Goal: Task Accomplishment & Management: Complete application form

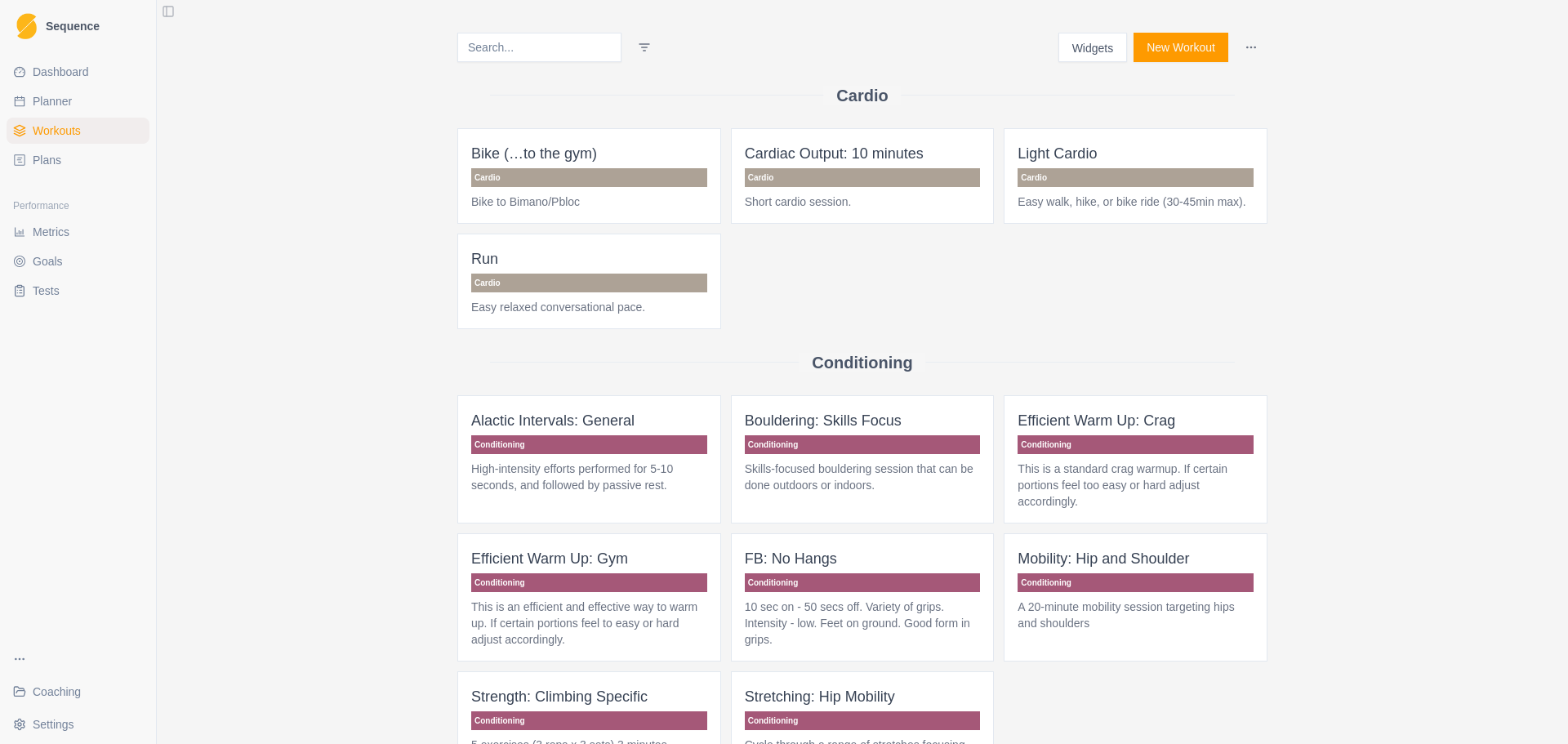
click at [1187, 45] on button "New Workout" at bounding box center [1181, 47] width 95 height 30
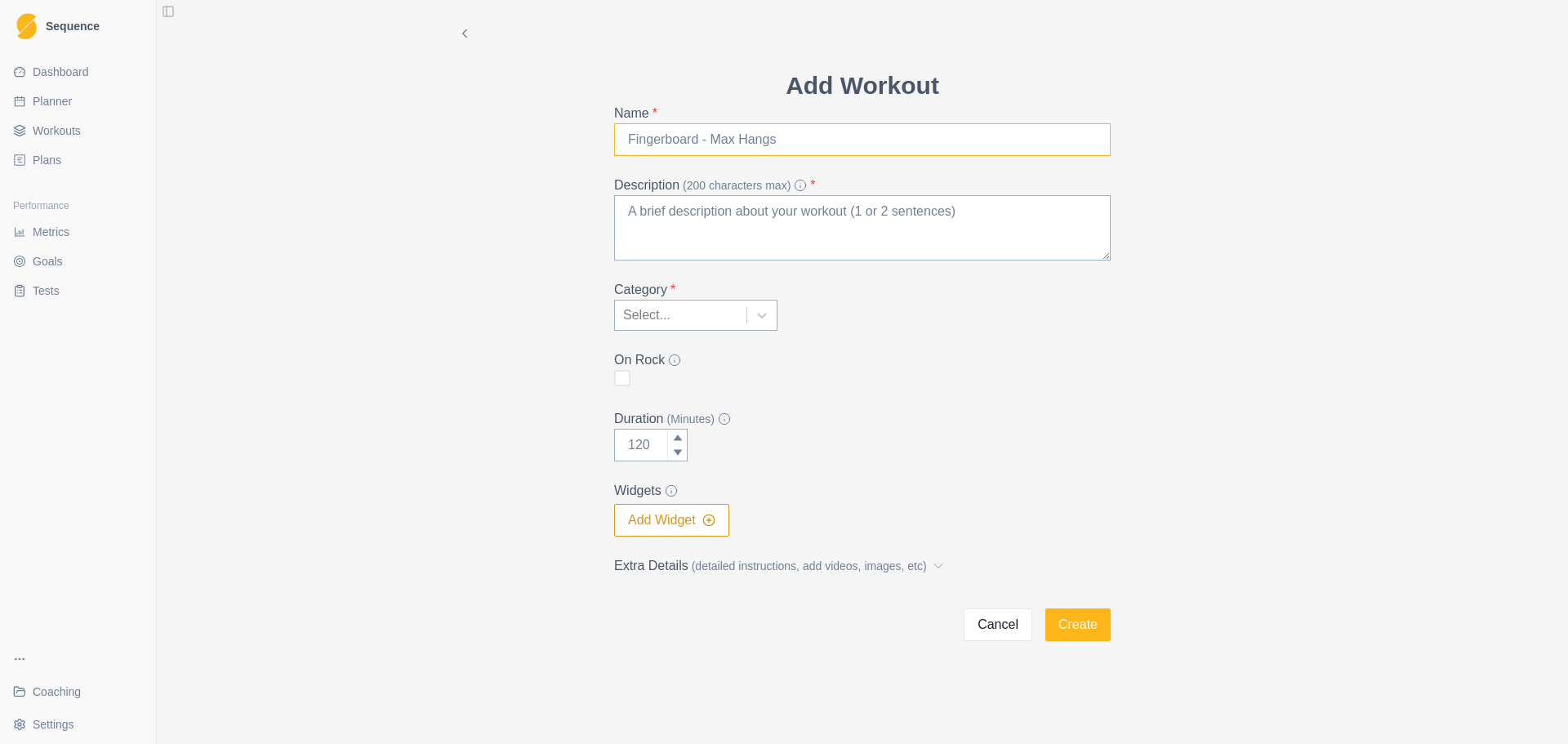
click at [862, 147] on input "Name *" at bounding box center [863, 139] width 496 height 33
type input "Hotel Circuit"
click at [859, 228] on textarea "Description (200 characters max) *" at bounding box center [863, 228] width 496 height 65
type textarea "Training on the road"
click at [763, 299] on label "Category *" at bounding box center [858, 290] width 487 height 20
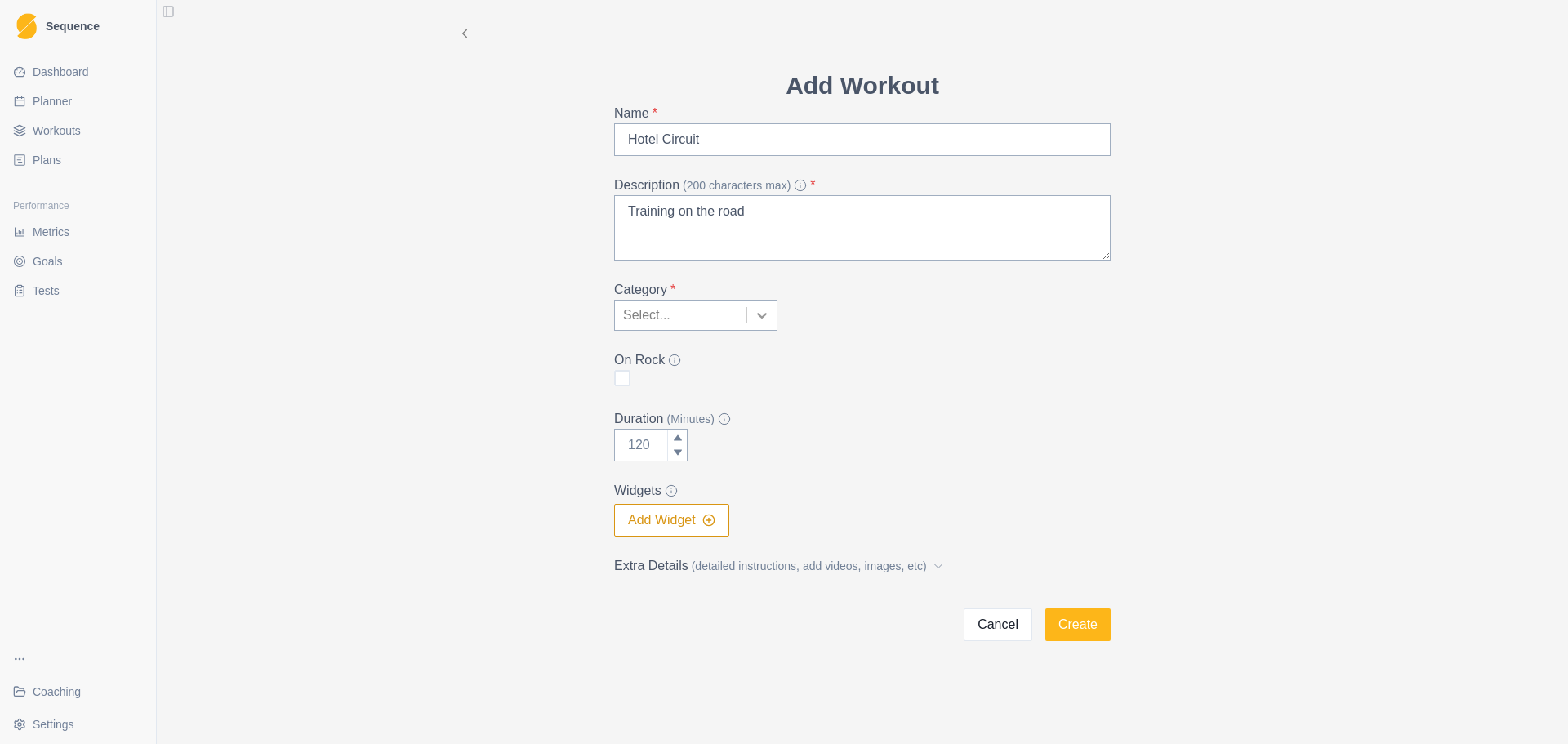
click at [763, 305] on div at bounding box center [762, 315] width 30 height 30
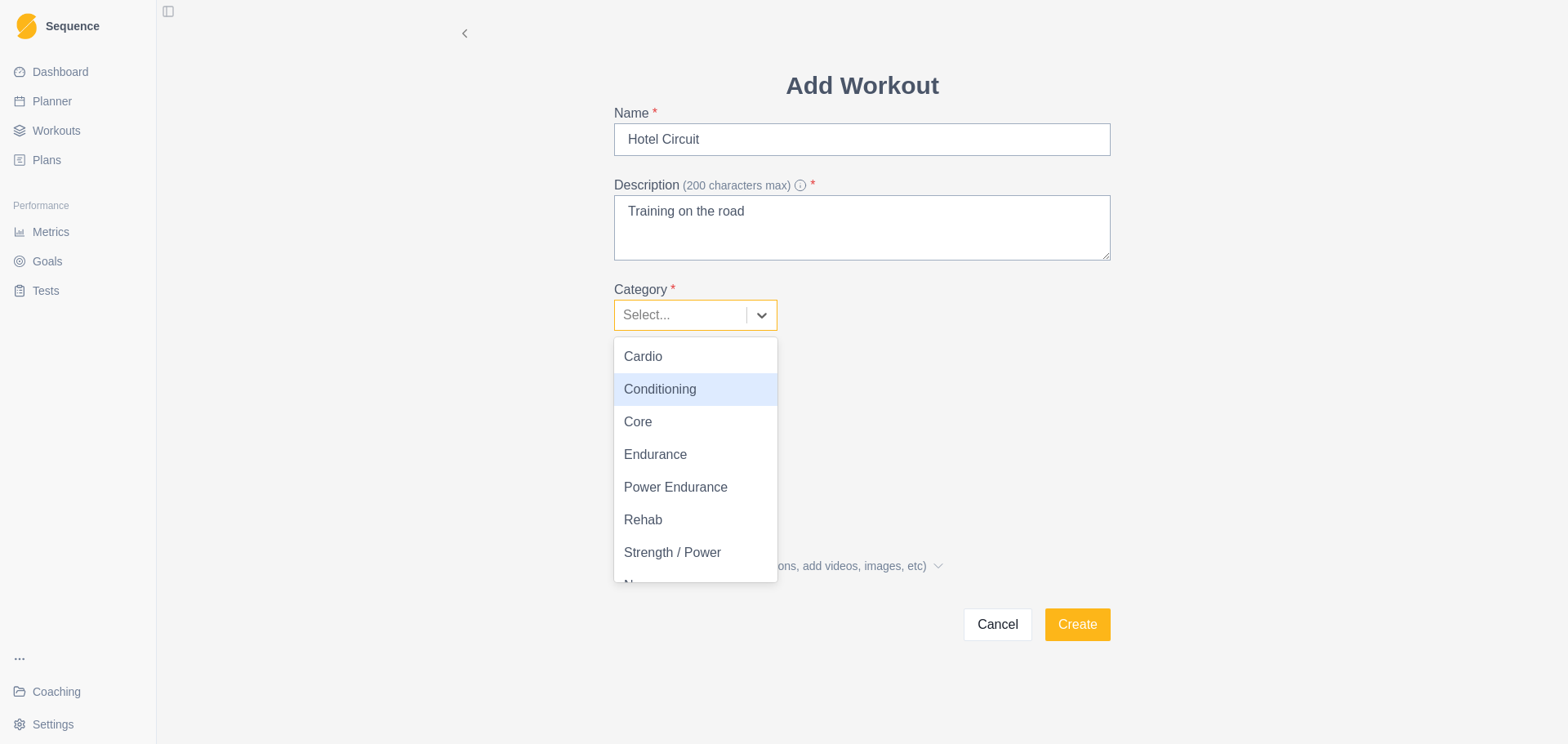
click at [710, 392] on div "Conditioning" at bounding box center [696, 389] width 163 height 33
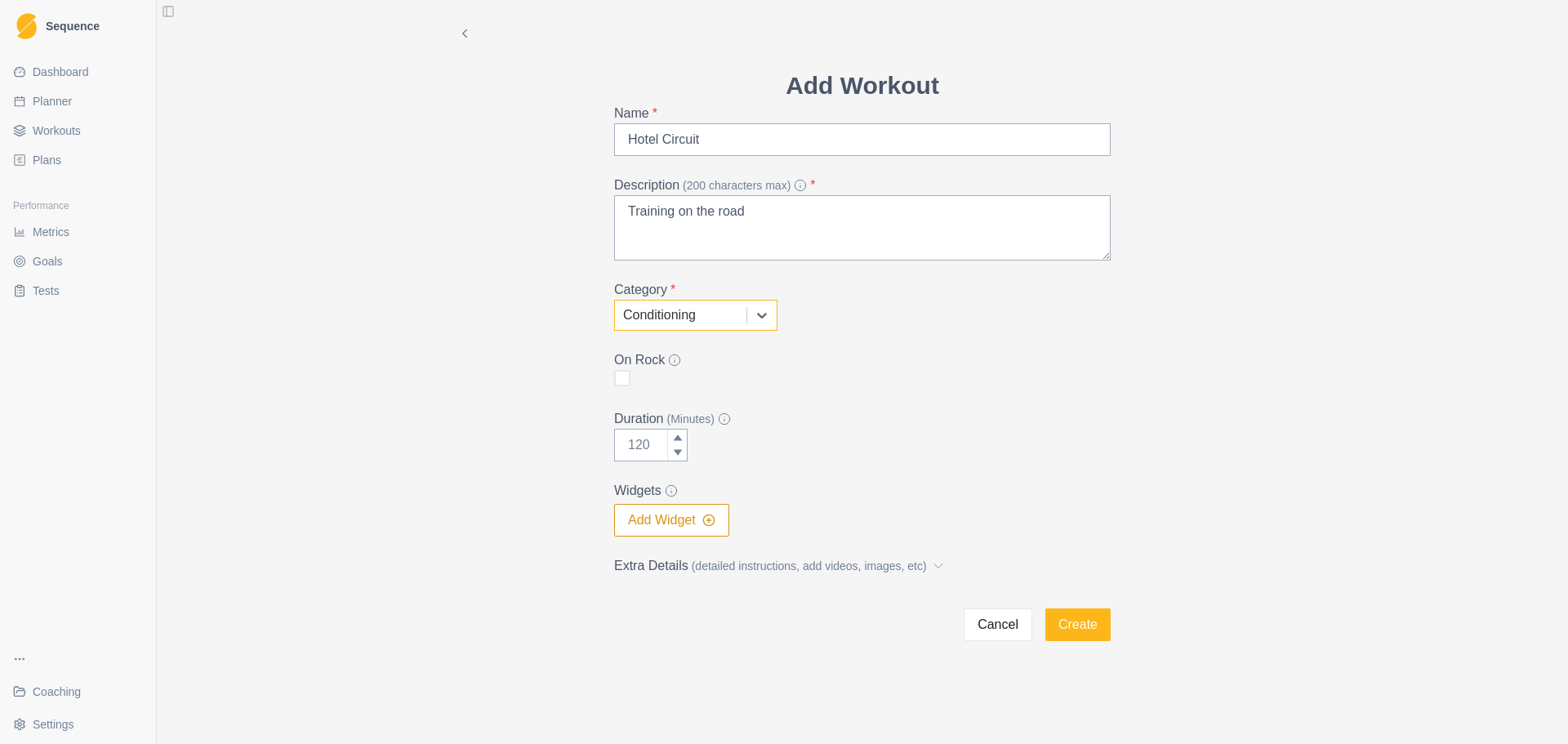
click at [846, 557] on label "Extra Details (detailed instructions, add videos, images, etc)" at bounding box center [858, 567] width 487 height 20
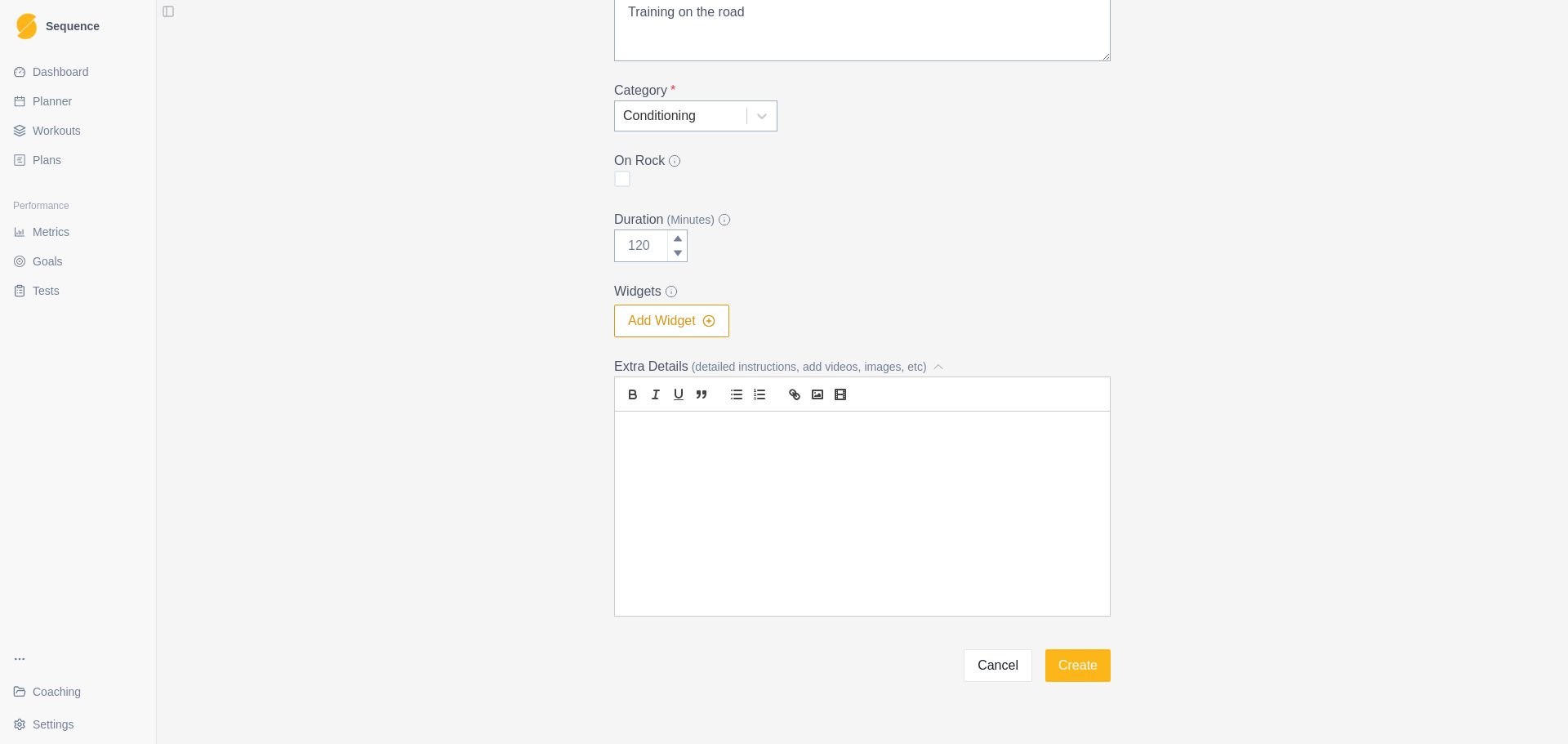
scroll to position [229, 0]
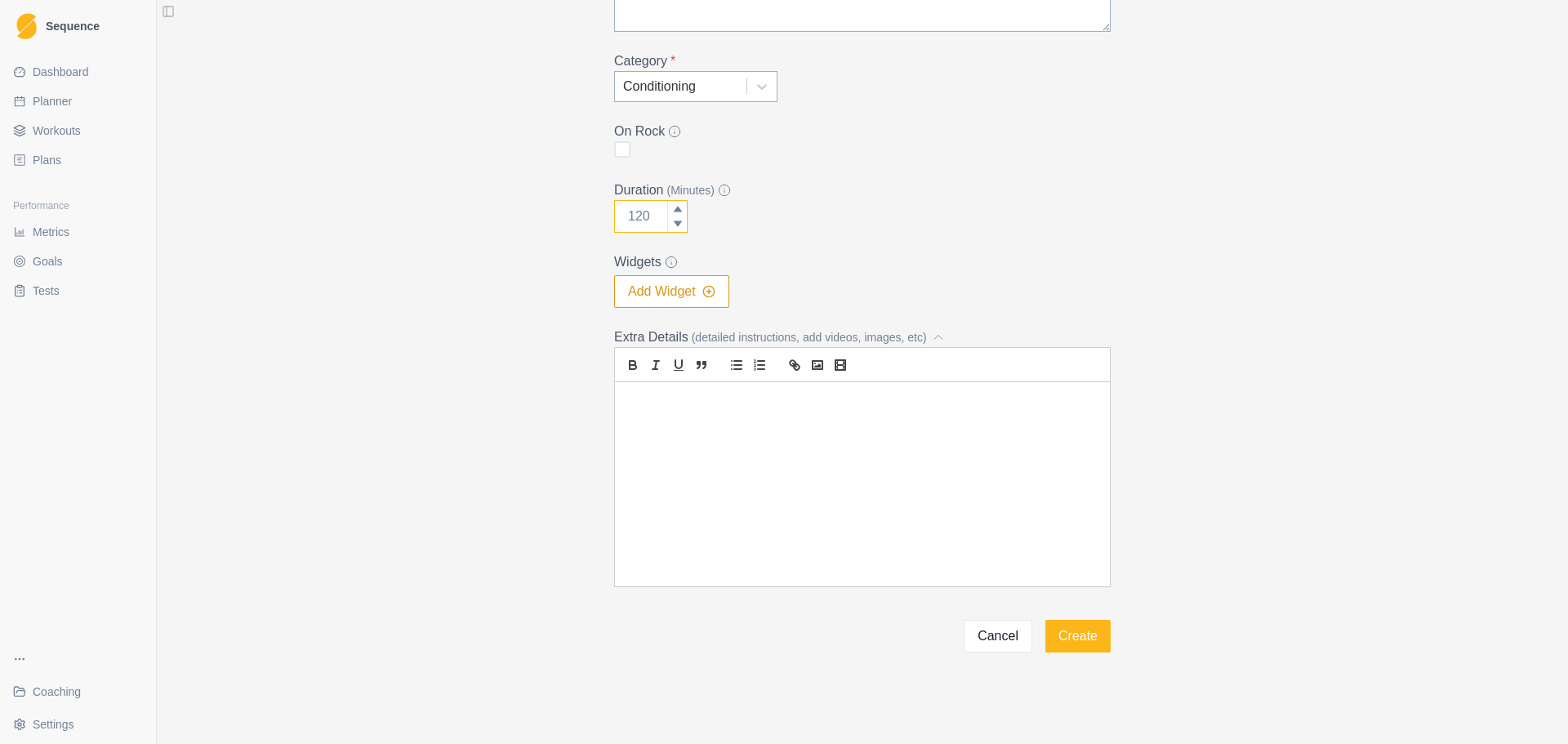
click at [636, 222] on input "Duration (Minutes)" at bounding box center [651, 216] width 74 height 33
drag, startPoint x: 643, startPoint y: 213, endPoint x: 604, endPoint y: 215, distance: 39.1
click at [604, 215] on div "Add Workout Name * Hotel Circuit Description (200 characters max) * Training on…" at bounding box center [862, 245] width 523 height 815
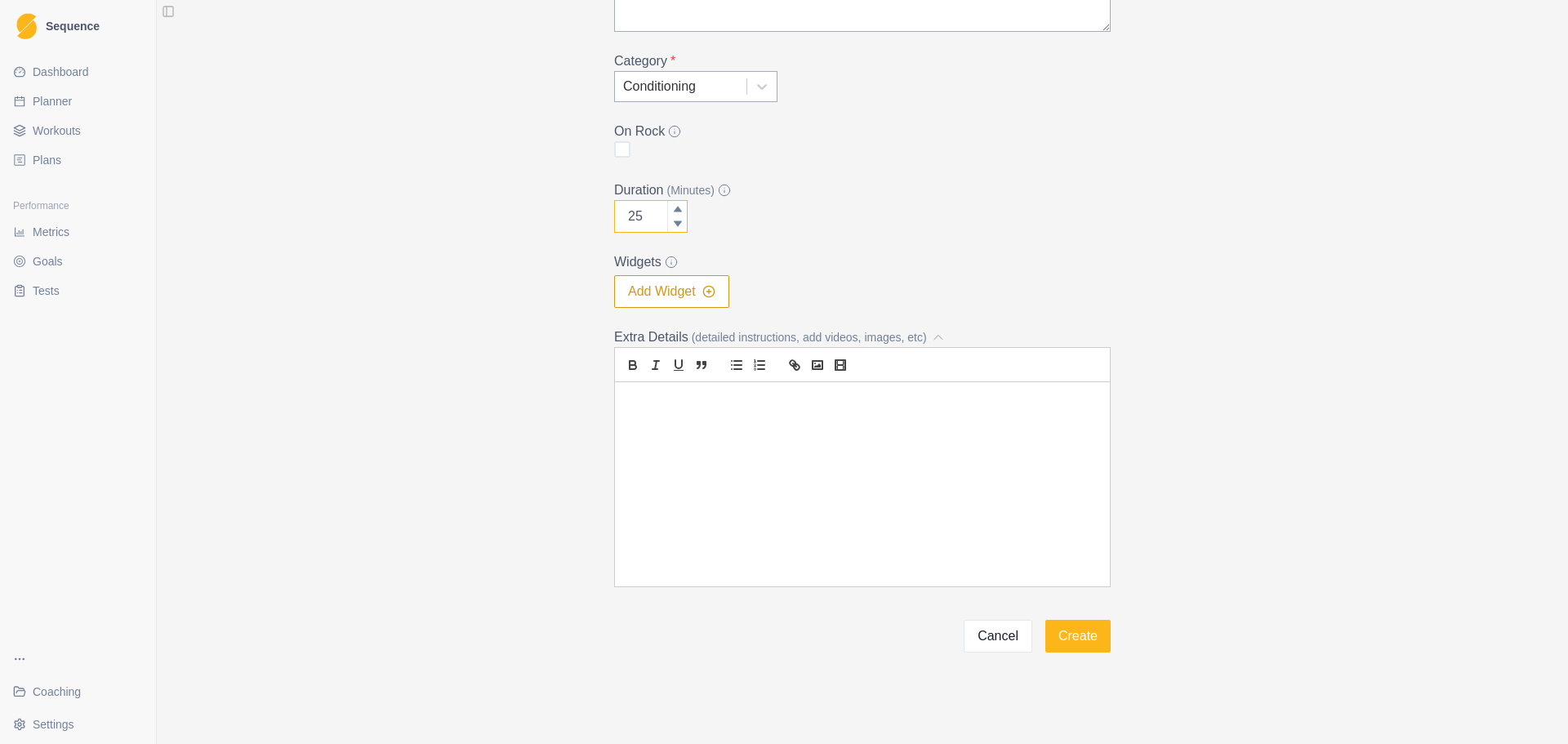
type input "25"
click at [833, 425] on div at bounding box center [862, 484] width 494 height 204
click at [729, 367] on icon "list: bullet" at bounding box center [736, 365] width 15 height 15
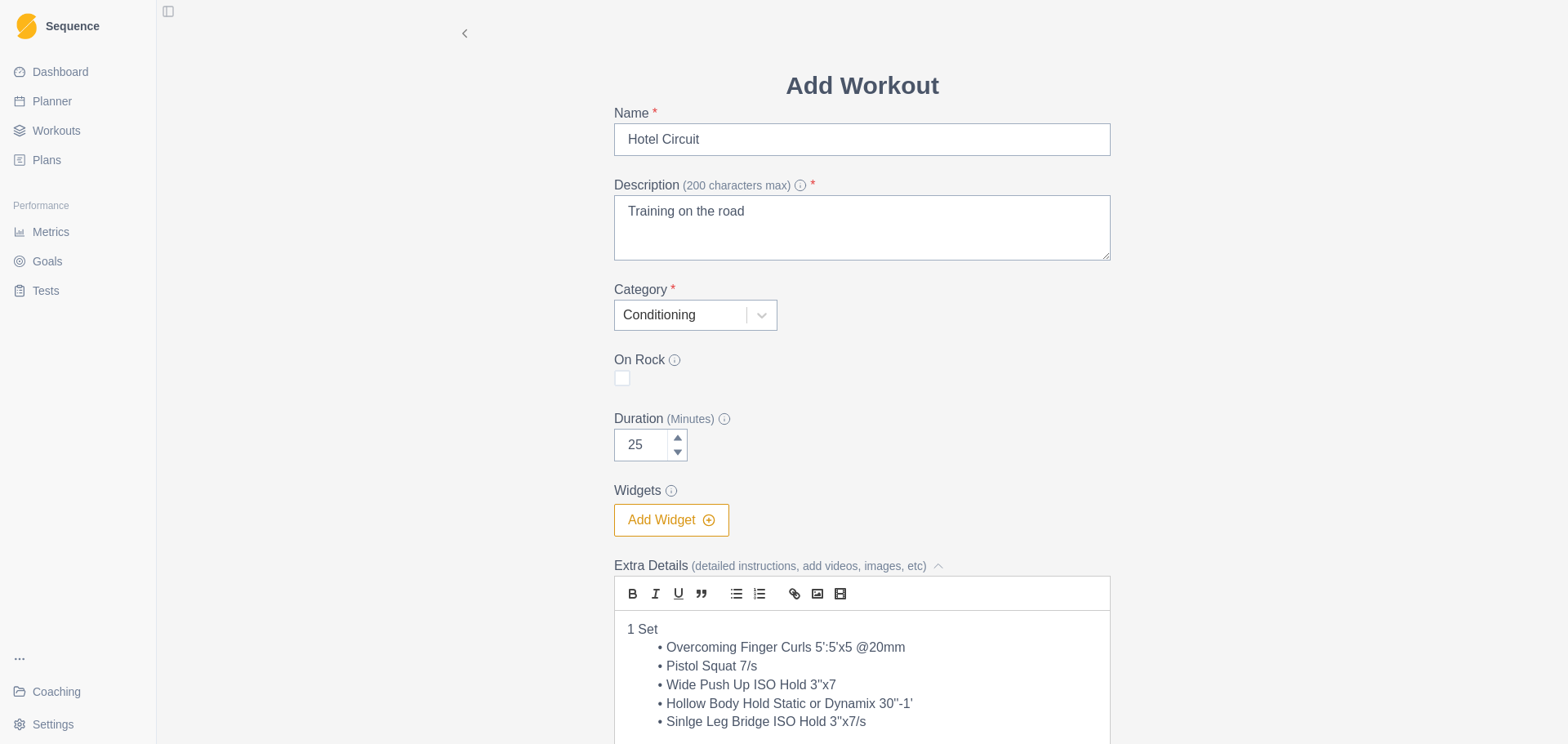
scroll to position [82, 0]
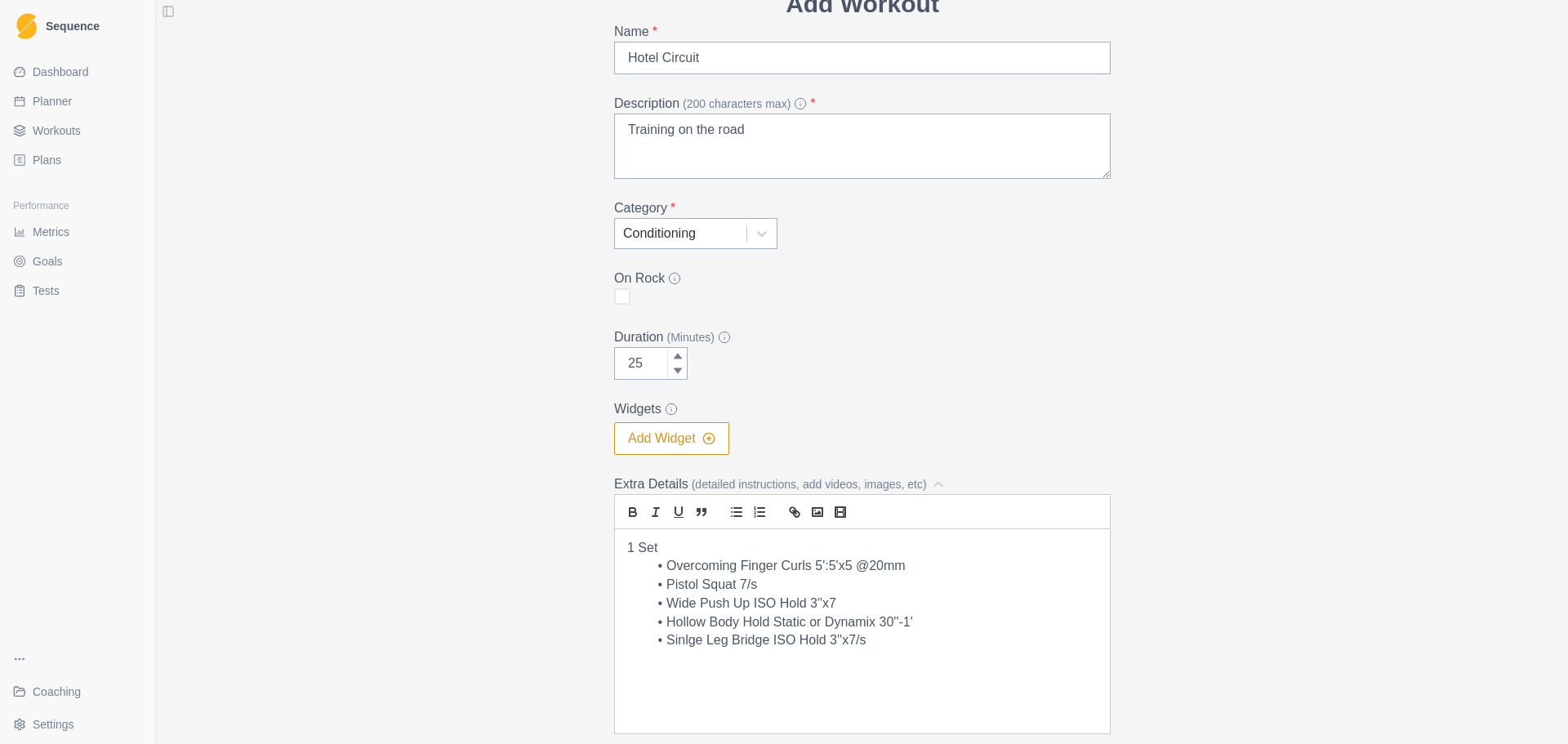
click at [667, 553] on p "1 Set" at bounding box center [863, 548] width 471 height 19
click at [710, 548] on p "1st & 2nd" at bounding box center [863, 548] width 471 height 19
click at [898, 641] on li "Sinlge Leg Bridge ISO Hold 3''x7/s" at bounding box center [873, 641] width 451 height 19
click at [900, 638] on li "Sinlge Leg Bridge ISO Hold 3''x7/s" at bounding box center [873, 641] width 451 height 19
click at [993, 676] on p "3rd set same" at bounding box center [863, 678] width 471 height 19
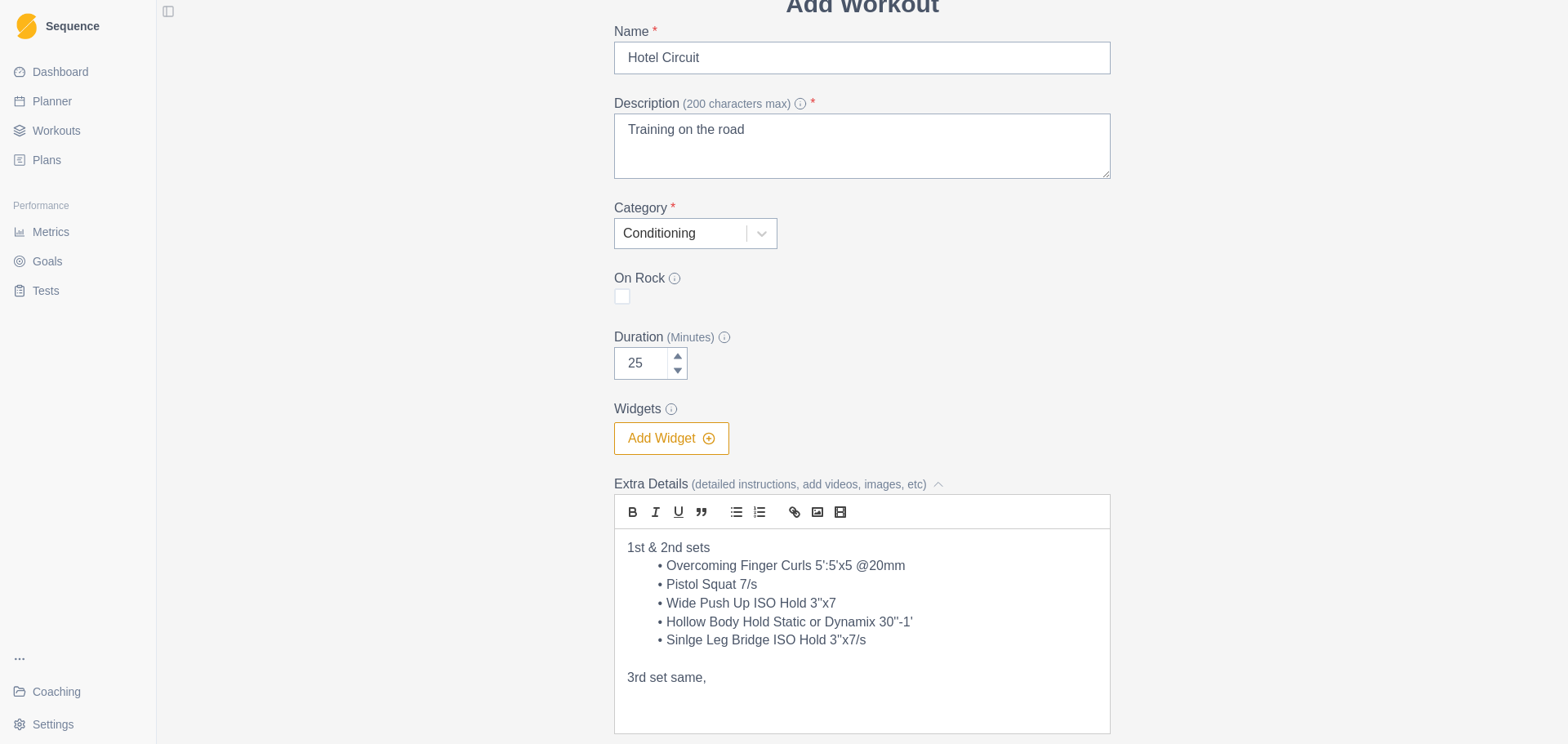
click at [923, 549] on p "1st & 2nd sets" at bounding box center [863, 548] width 471 height 19
click at [933, 576] on li "Pistol Squat 7/s" at bounding box center [873, 585] width 451 height 19
click at [939, 565] on li "Overcoming Finger Curls 5':5'x5 @20mm" at bounding box center [873, 567] width 451 height 19
click at [726, 687] on p "3rd set same," at bounding box center [863, 678] width 471 height 19
drag, startPoint x: 1388, startPoint y: 353, endPoint x: 1358, endPoint y: 348, distance: 30.4
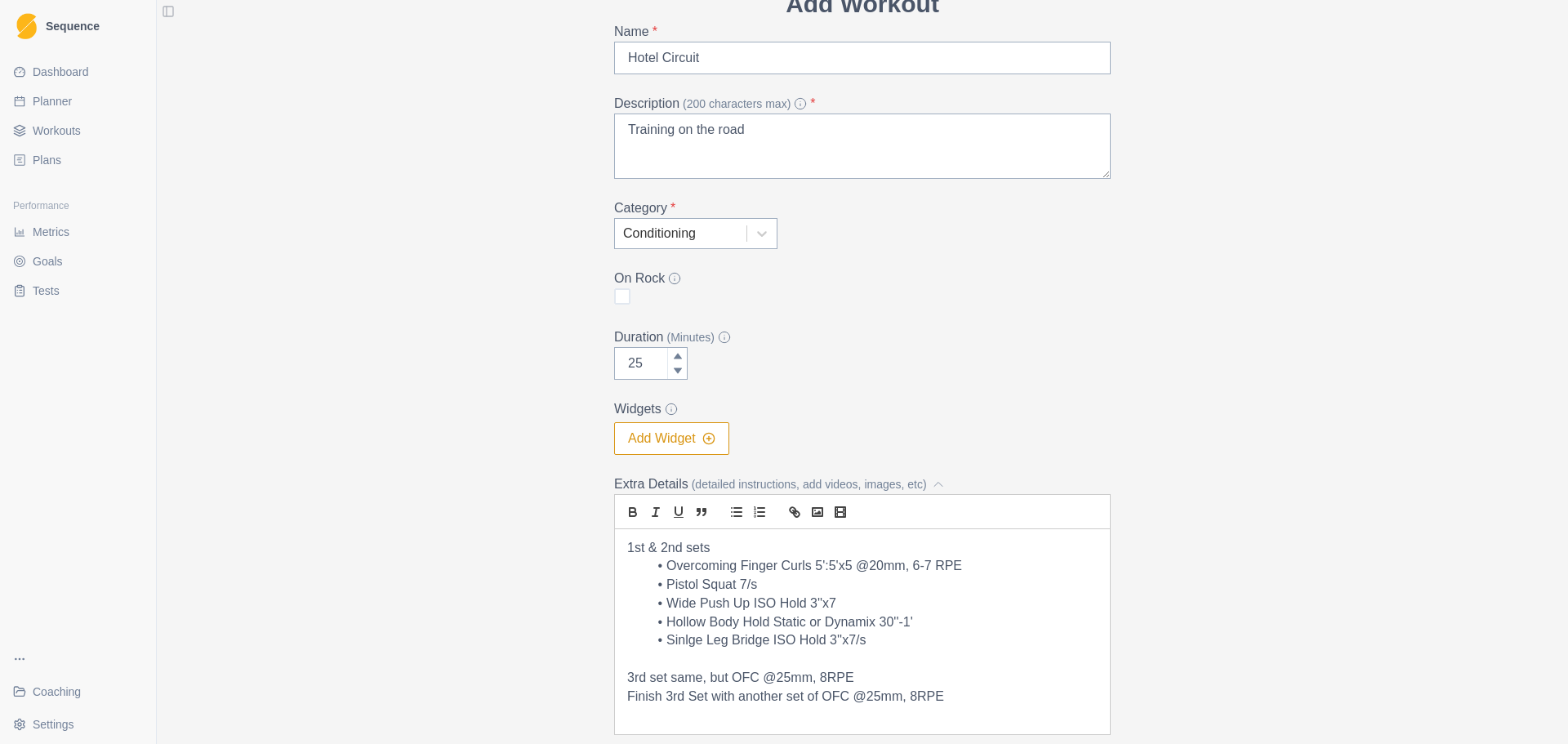
click at [1383, 352] on div "Add Workout Name * Hotel Circuit Description (200 characters max) * Training on…" at bounding box center [862, 372] width 1411 height 744
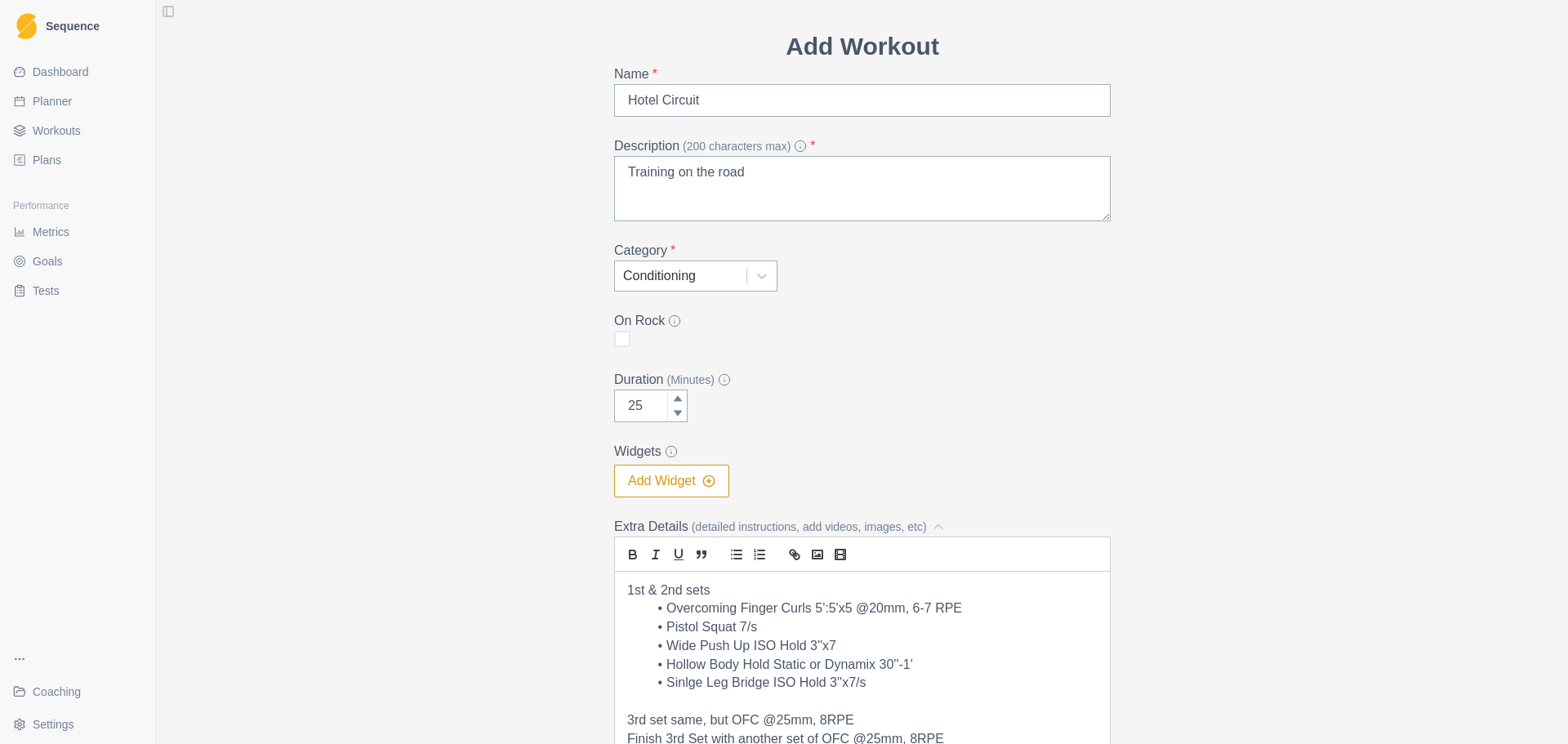
scroll to position [0, 0]
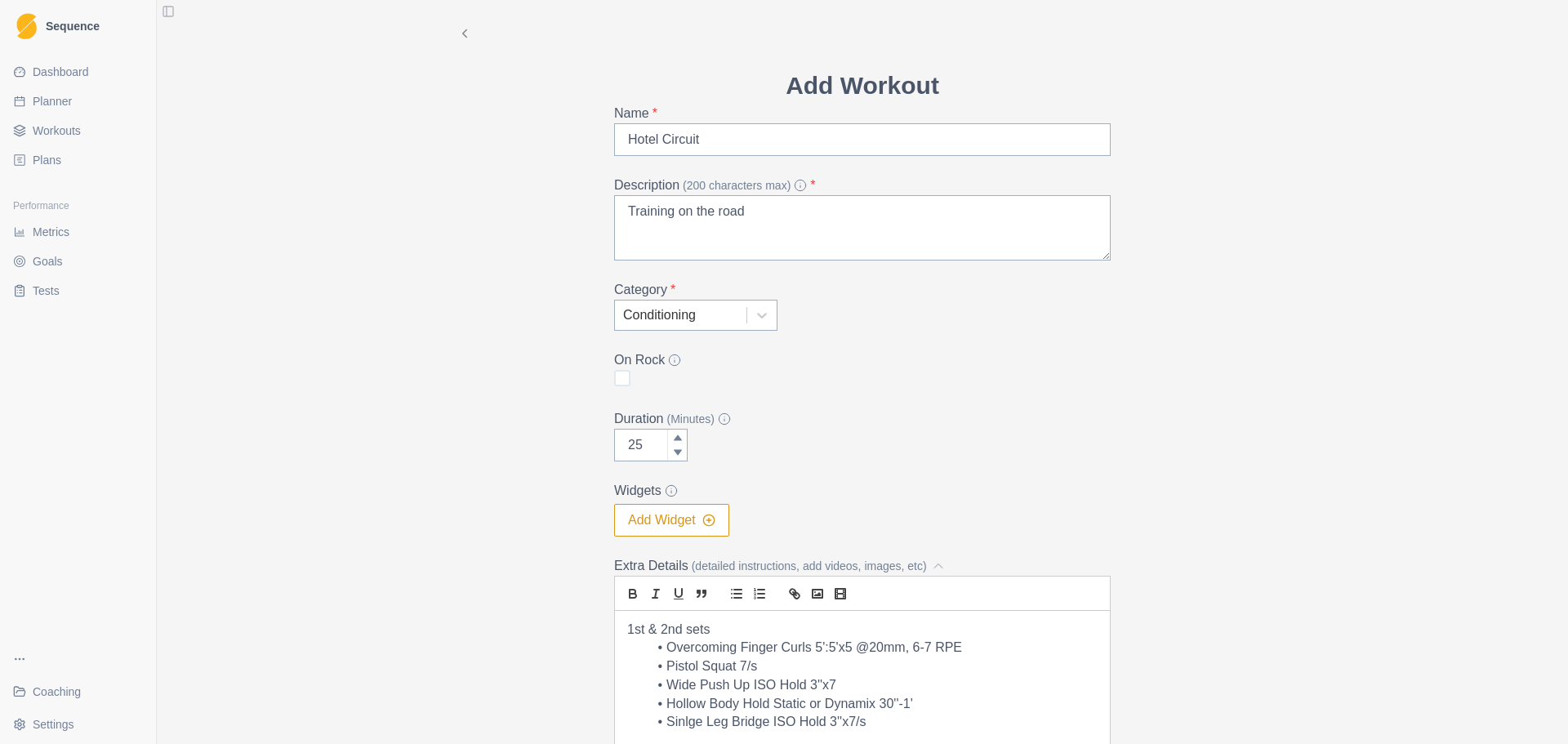
click at [776, 323] on div "Category * Conditioning" at bounding box center [863, 304] width 496 height 50
click at [764, 322] on div at bounding box center [762, 315] width 30 height 30
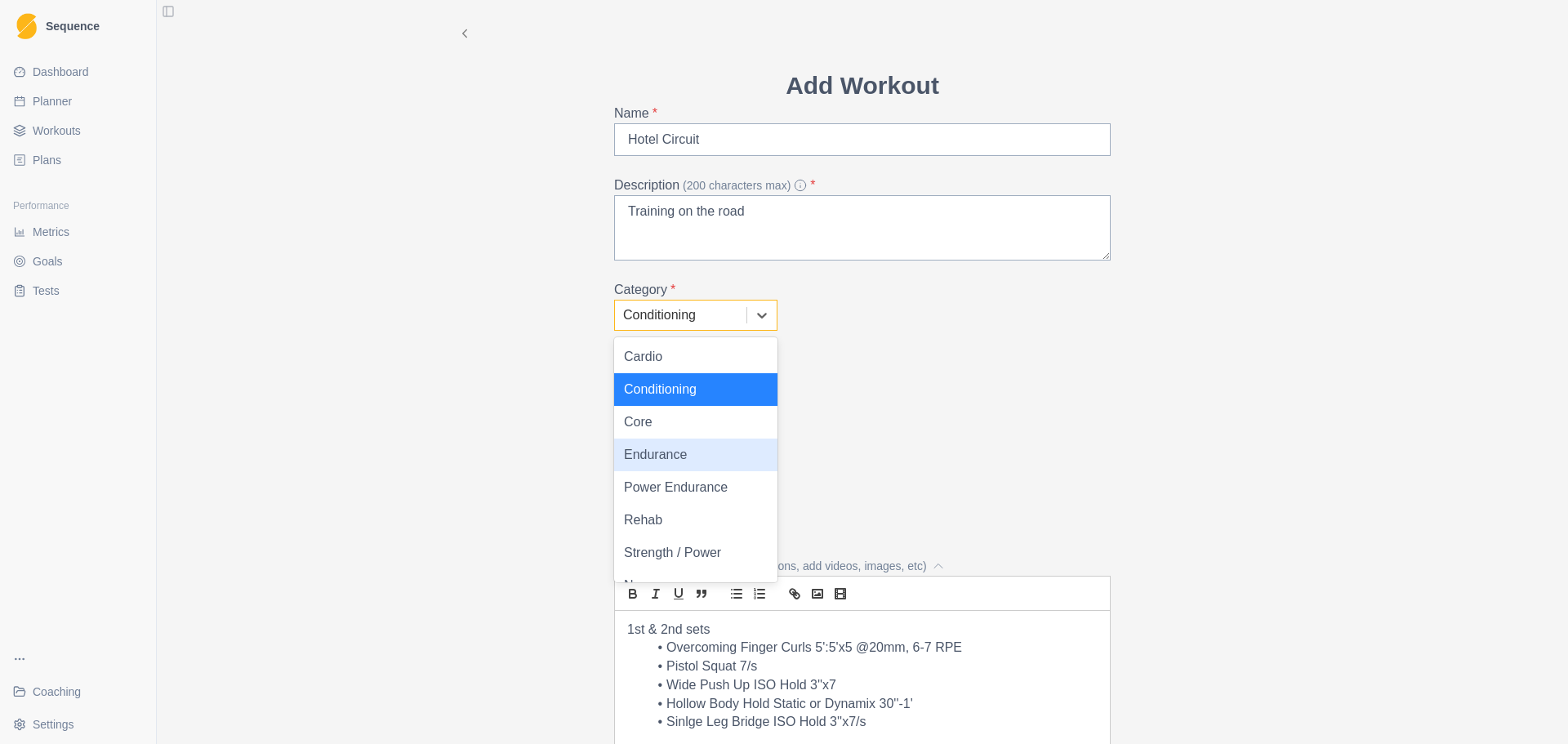
click at [910, 390] on form "Add Workout Name * Hotel Circuit Description (200 characters max) * Training on…" at bounding box center [863, 475] width 496 height 816
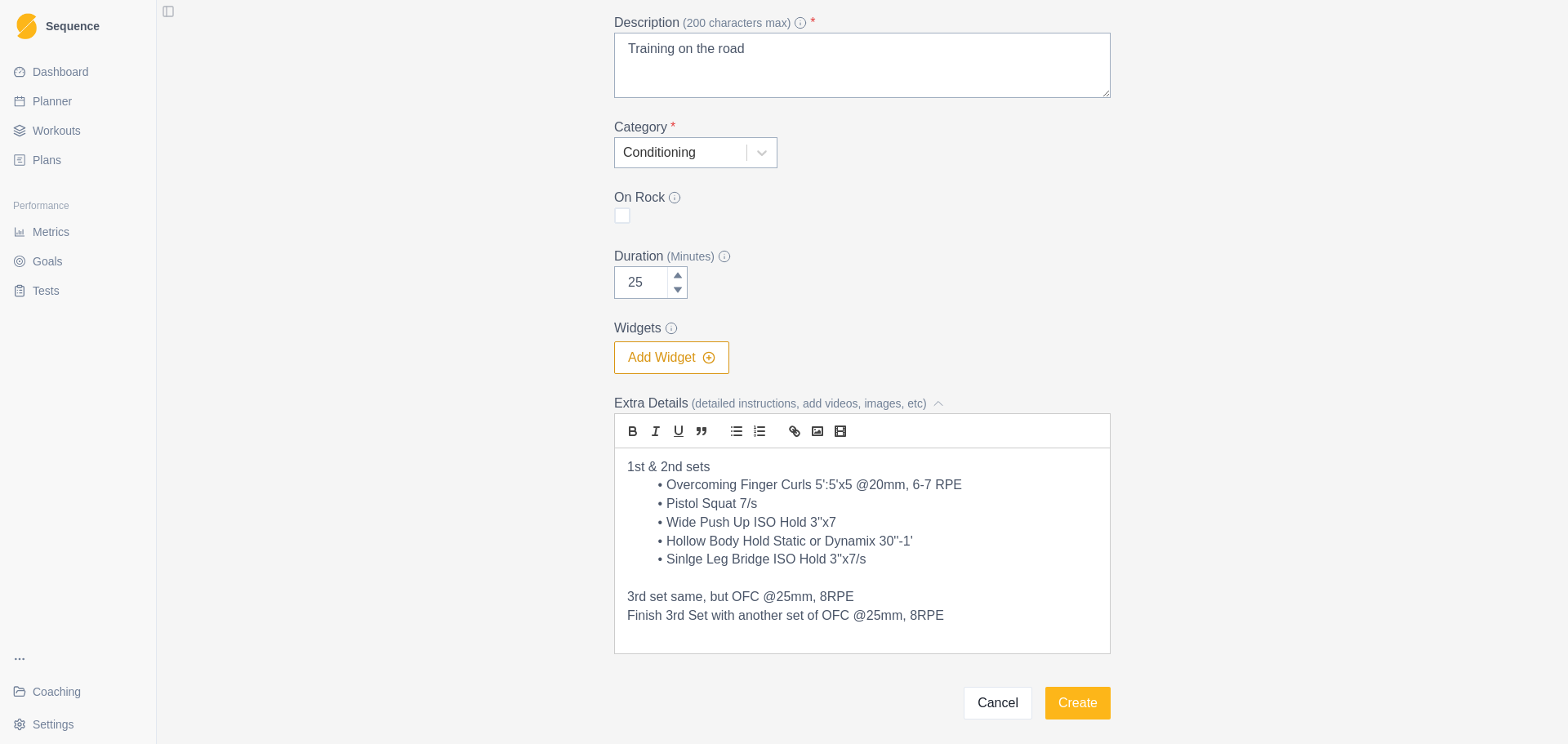
scroll to position [164, 0]
click at [1004, 618] on p "Finish 3rd Set with another set of OFC @25mm, 8RPE" at bounding box center [863, 615] width 471 height 19
click at [1066, 714] on button "Create" at bounding box center [1078, 721] width 65 height 33
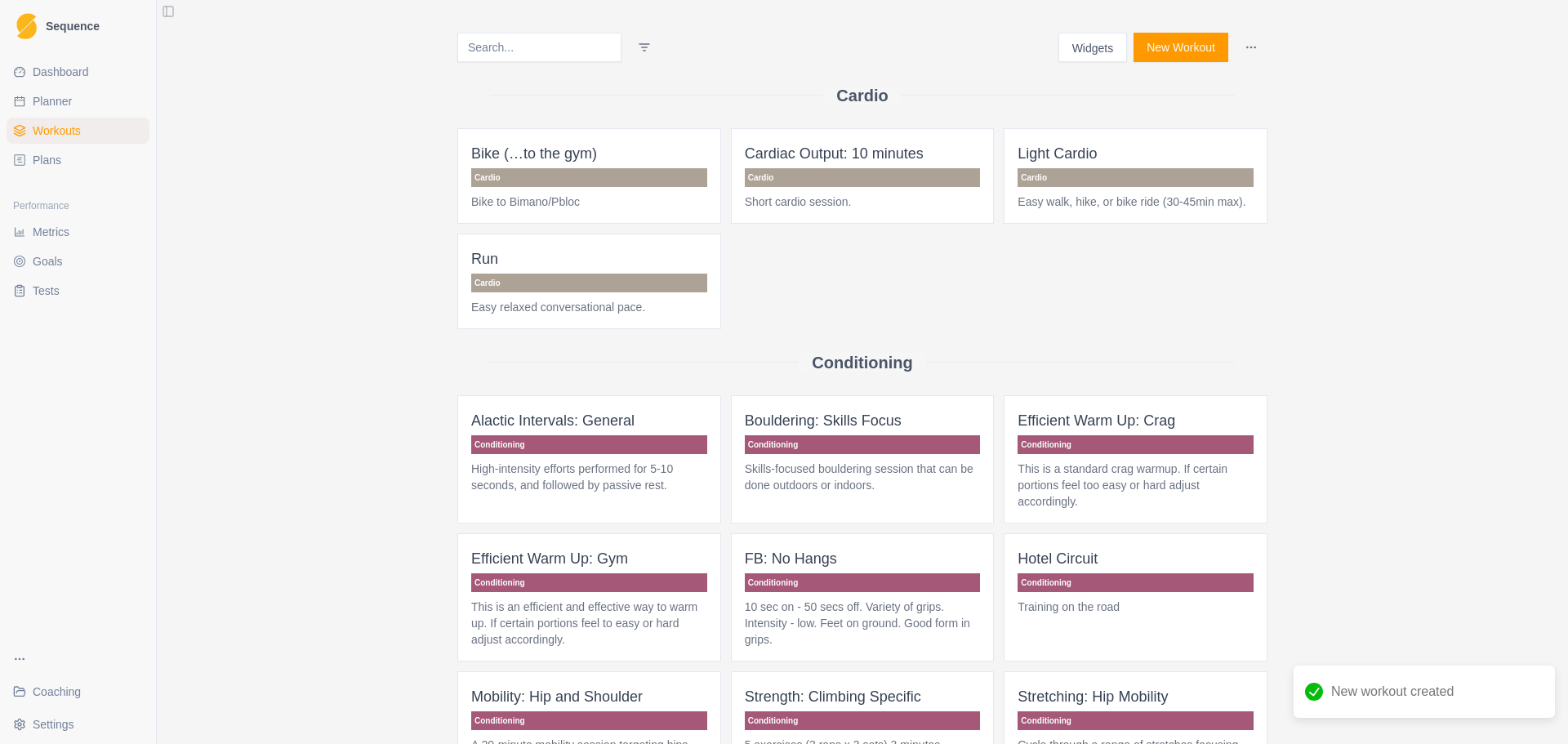
click at [55, 89] on link "Planner" at bounding box center [78, 101] width 143 height 27
select select "month"
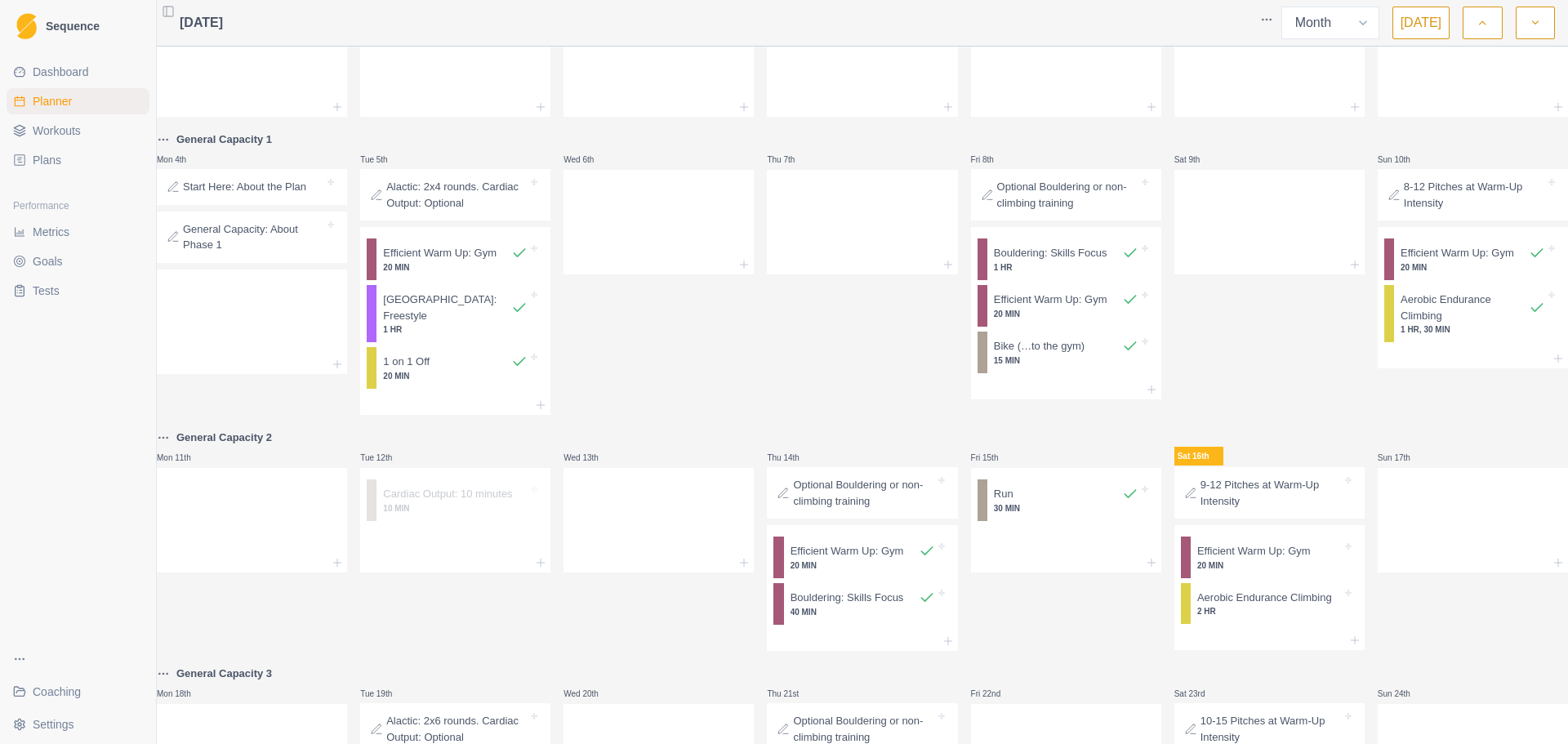
scroll to position [164, 0]
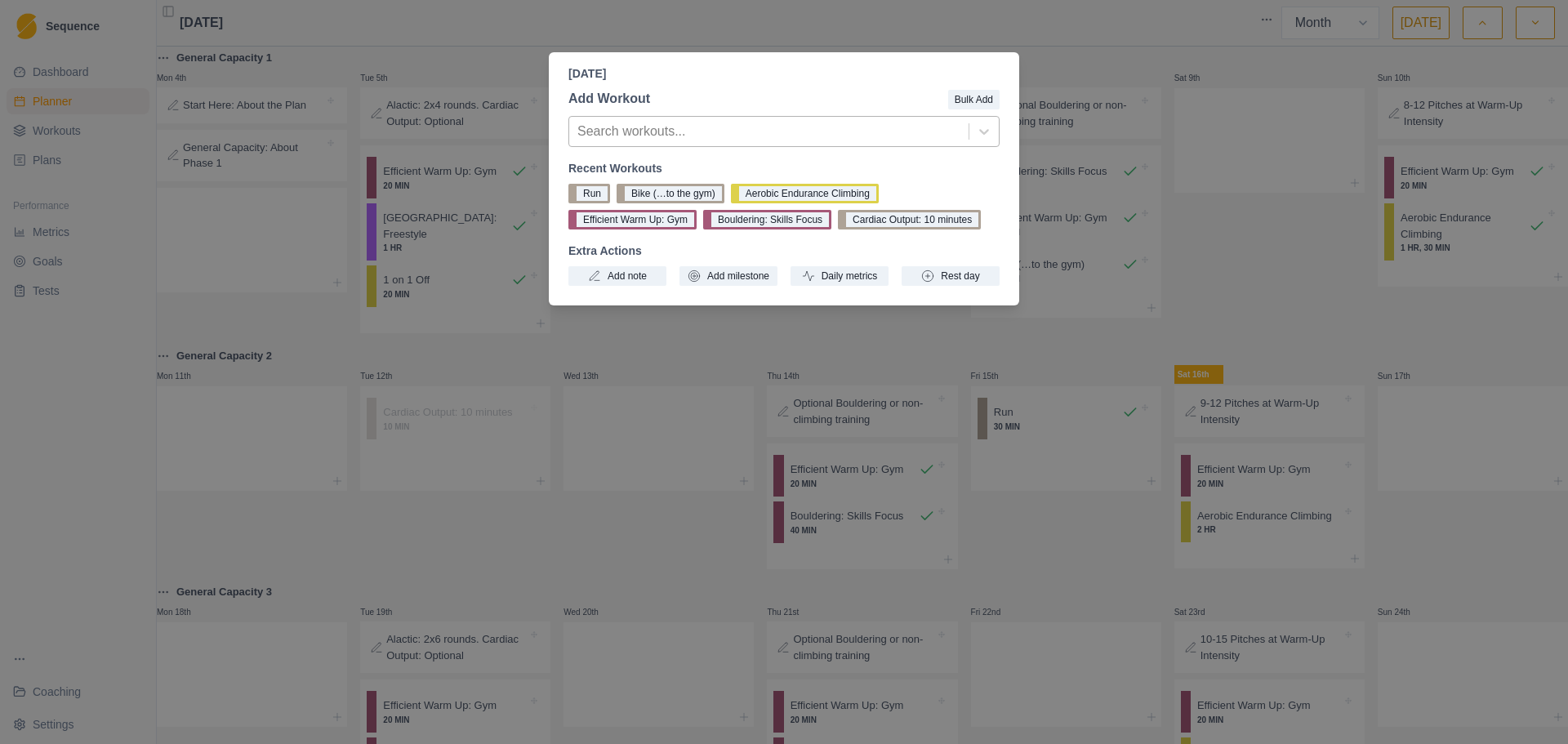
click at [992, 129] on icon at bounding box center [984, 131] width 17 height 17
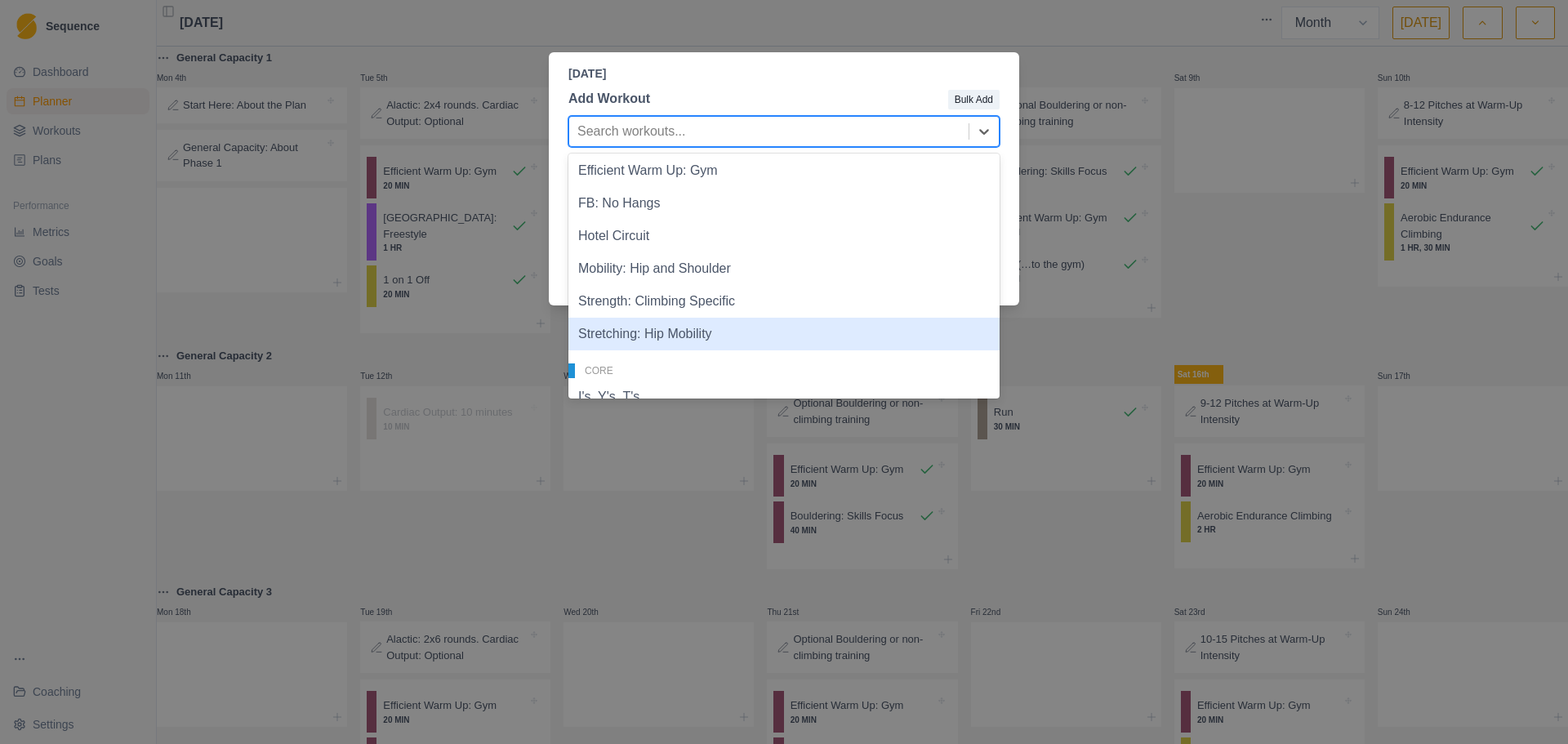
scroll to position [327, 0]
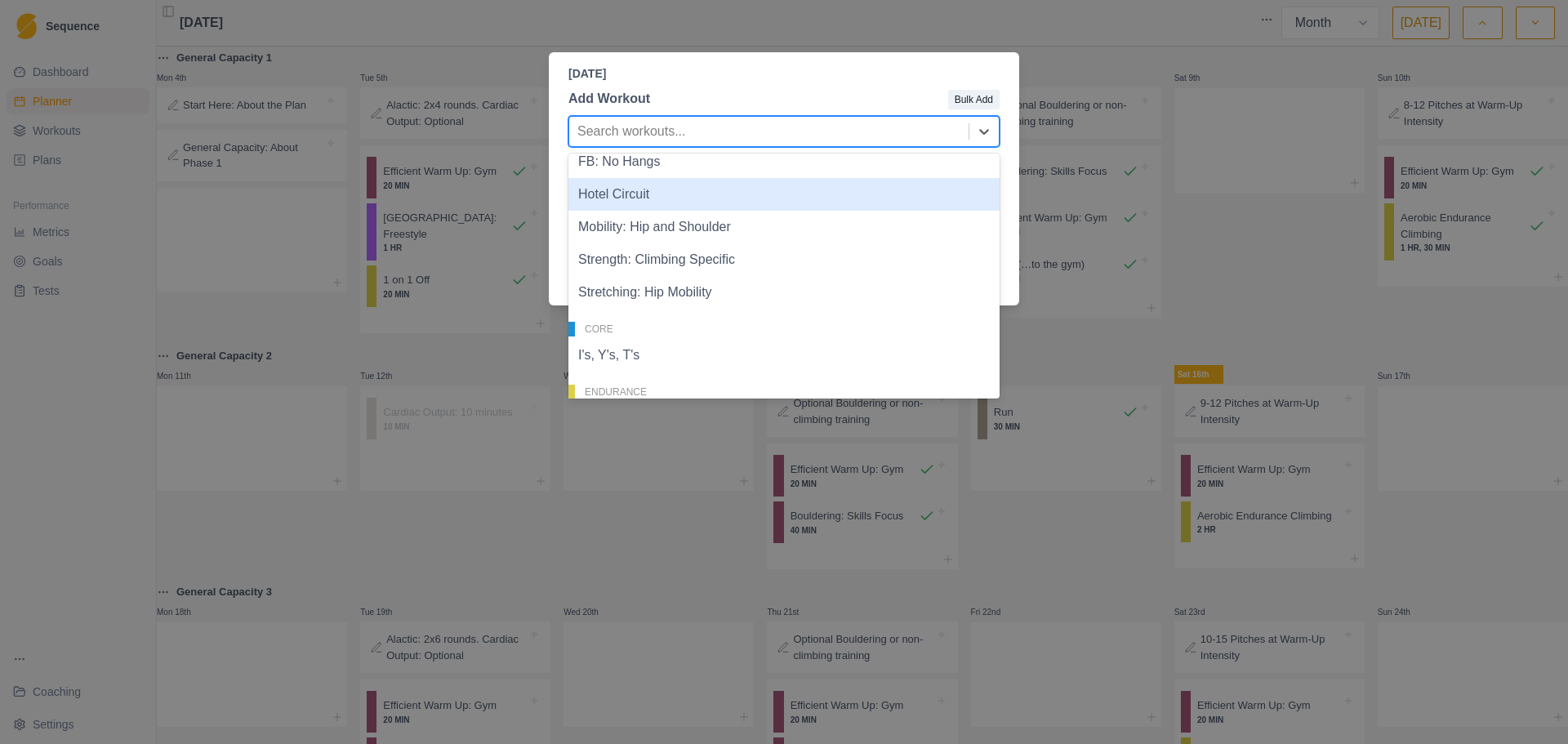
click at [738, 200] on div "Hotel Circuit" at bounding box center [784, 194] width 431 height 33
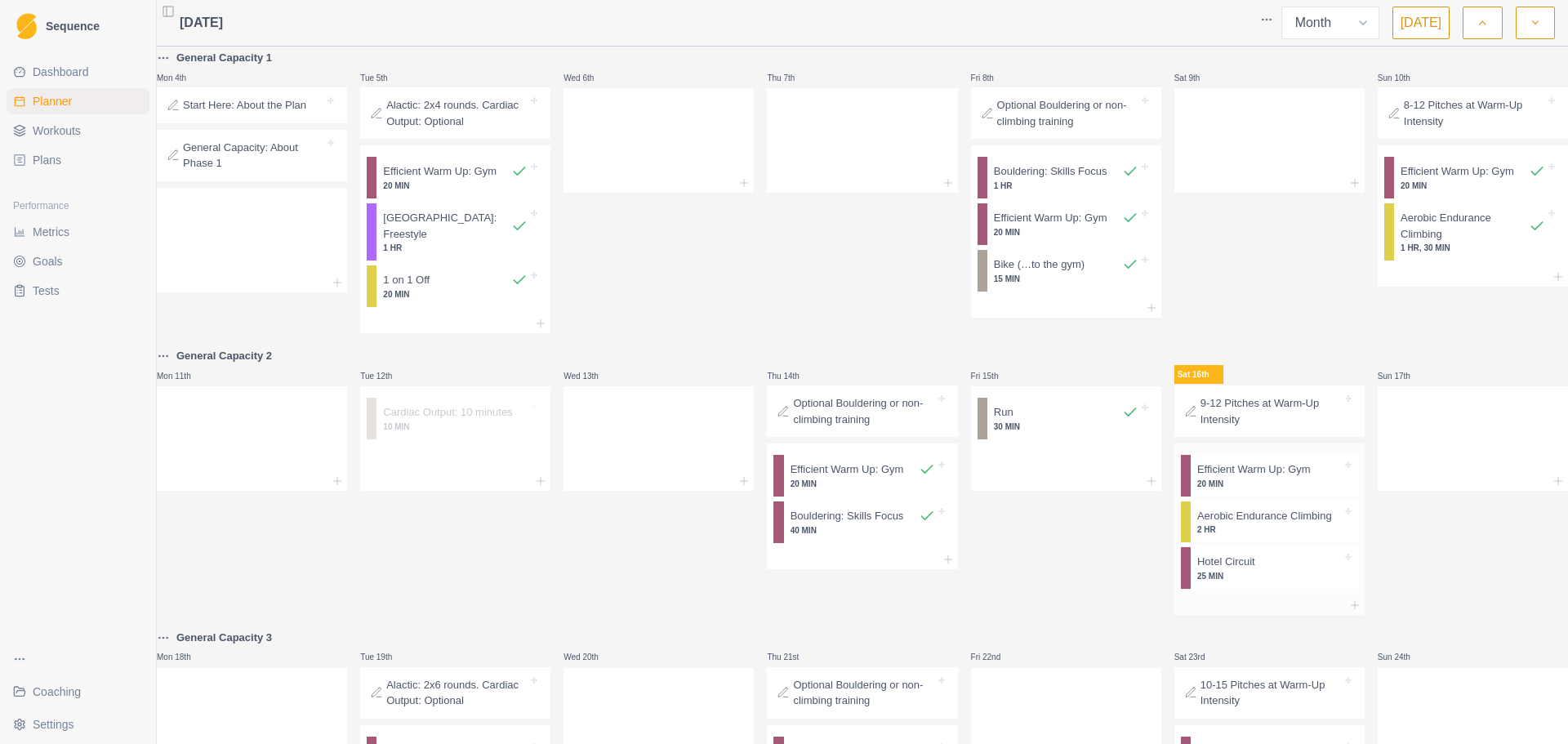
click at [1303, 571] on p "25 MIN" at bounding box center [1270, 576] width 145 height 12
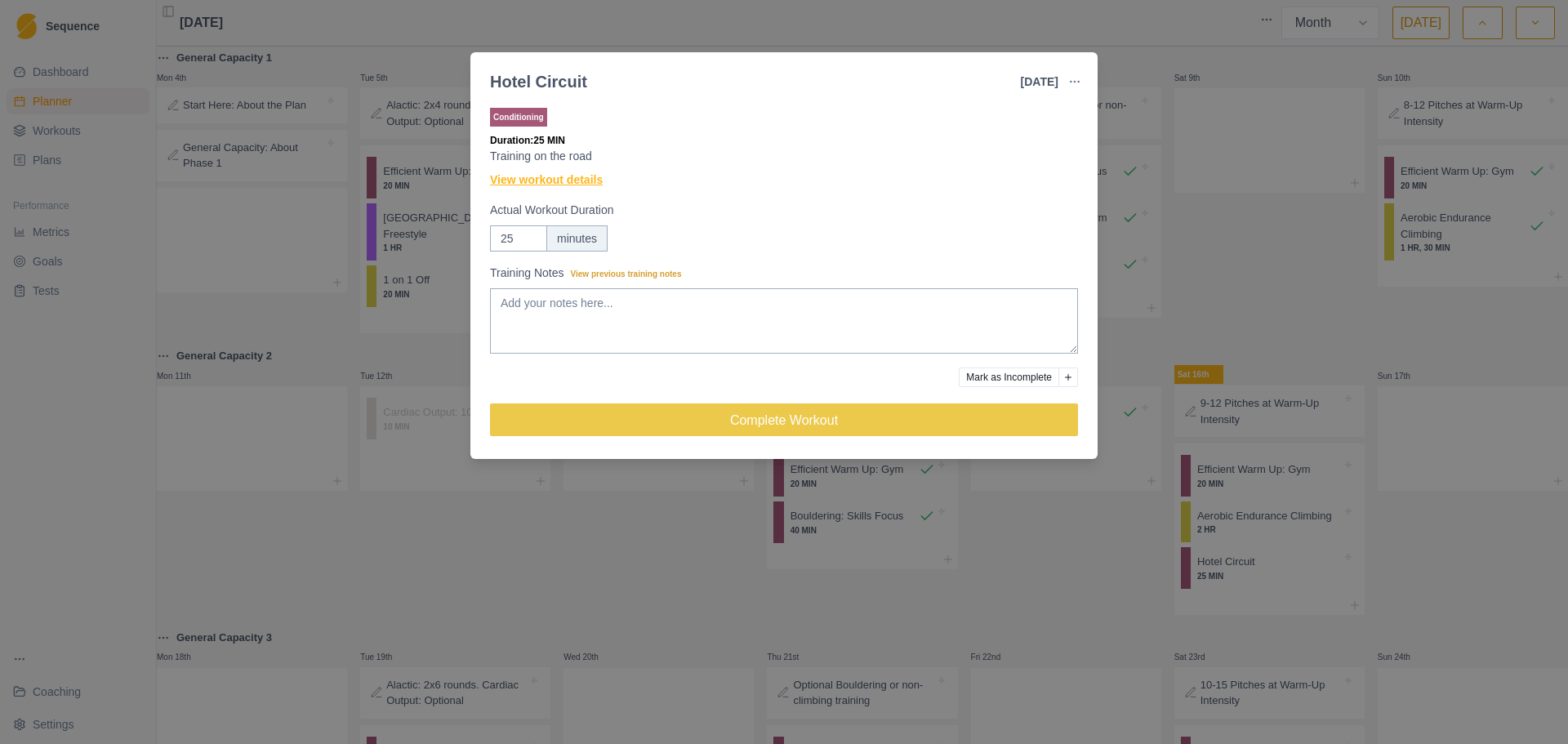
click at [532, 174] on link "View workout details" at bounding box center [547, 179] width 112 height 17
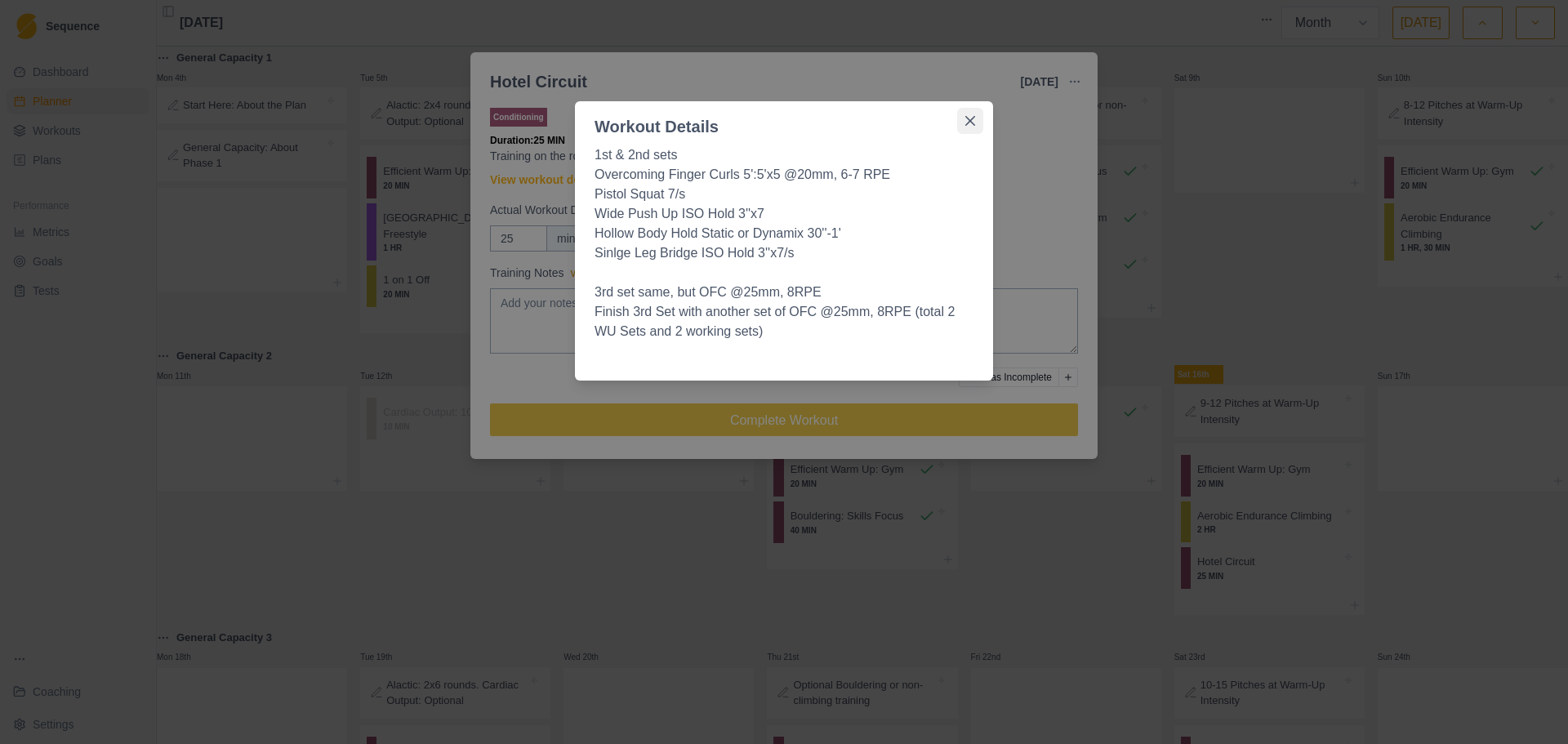
click at [964, 124] on button "Close" at bounding box center [970, 120] width 27 height 27
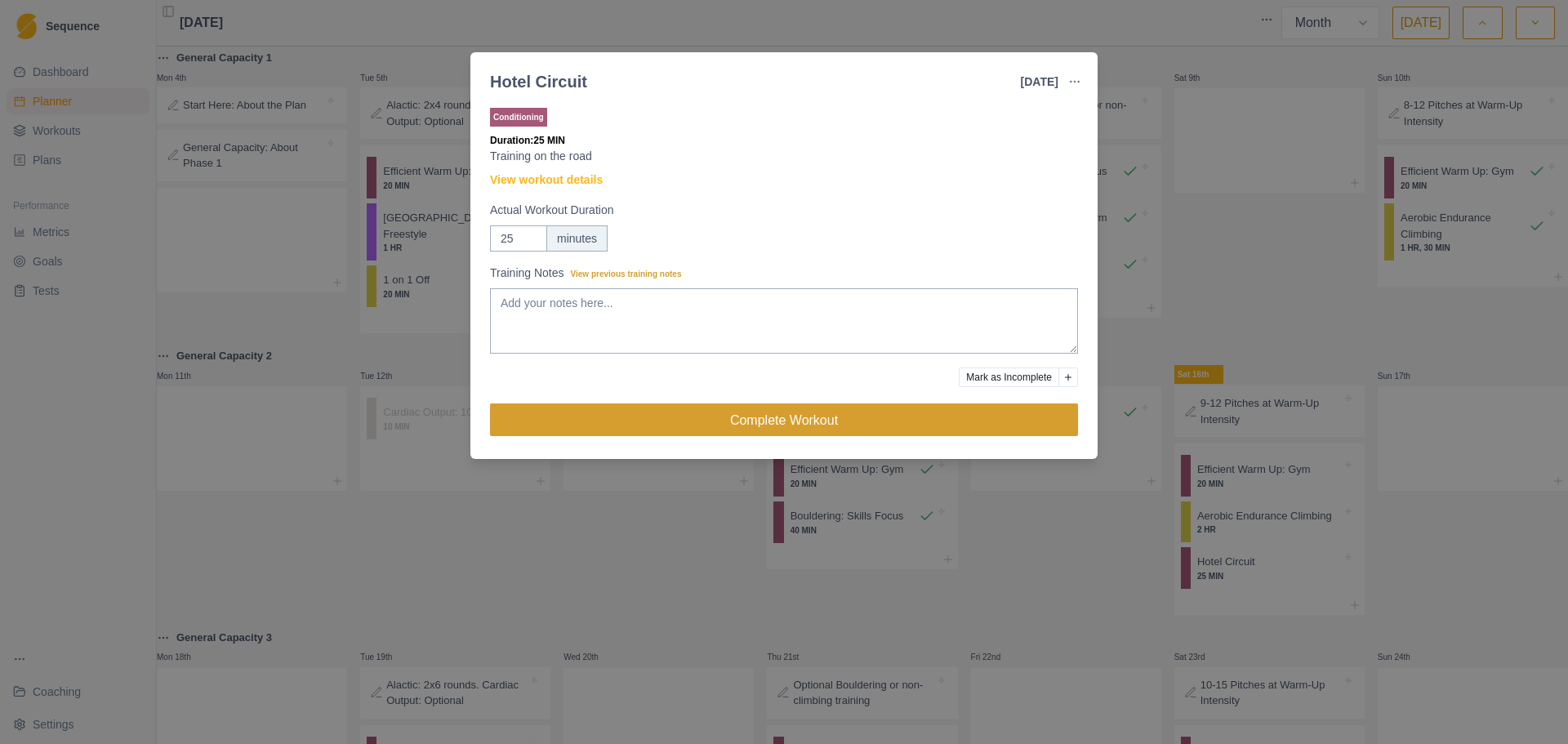
click at [744, 423] on button "Complete Workout" at bounding box center [784, 420] width 588 height 33
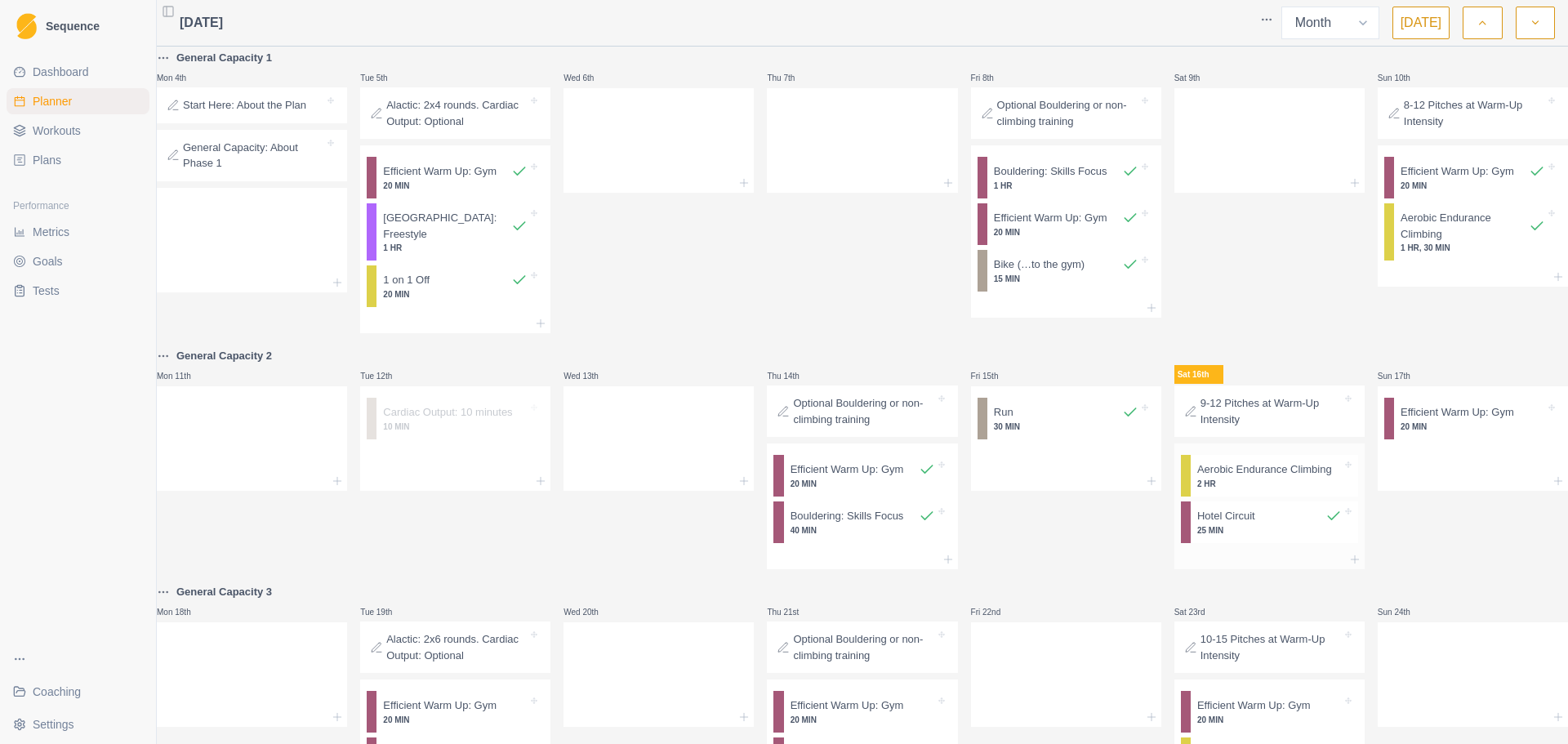
click at [1274, 471] on p "Aerobic Endurance Climbing" at bounding box center [1265, 469] width 135 height 17
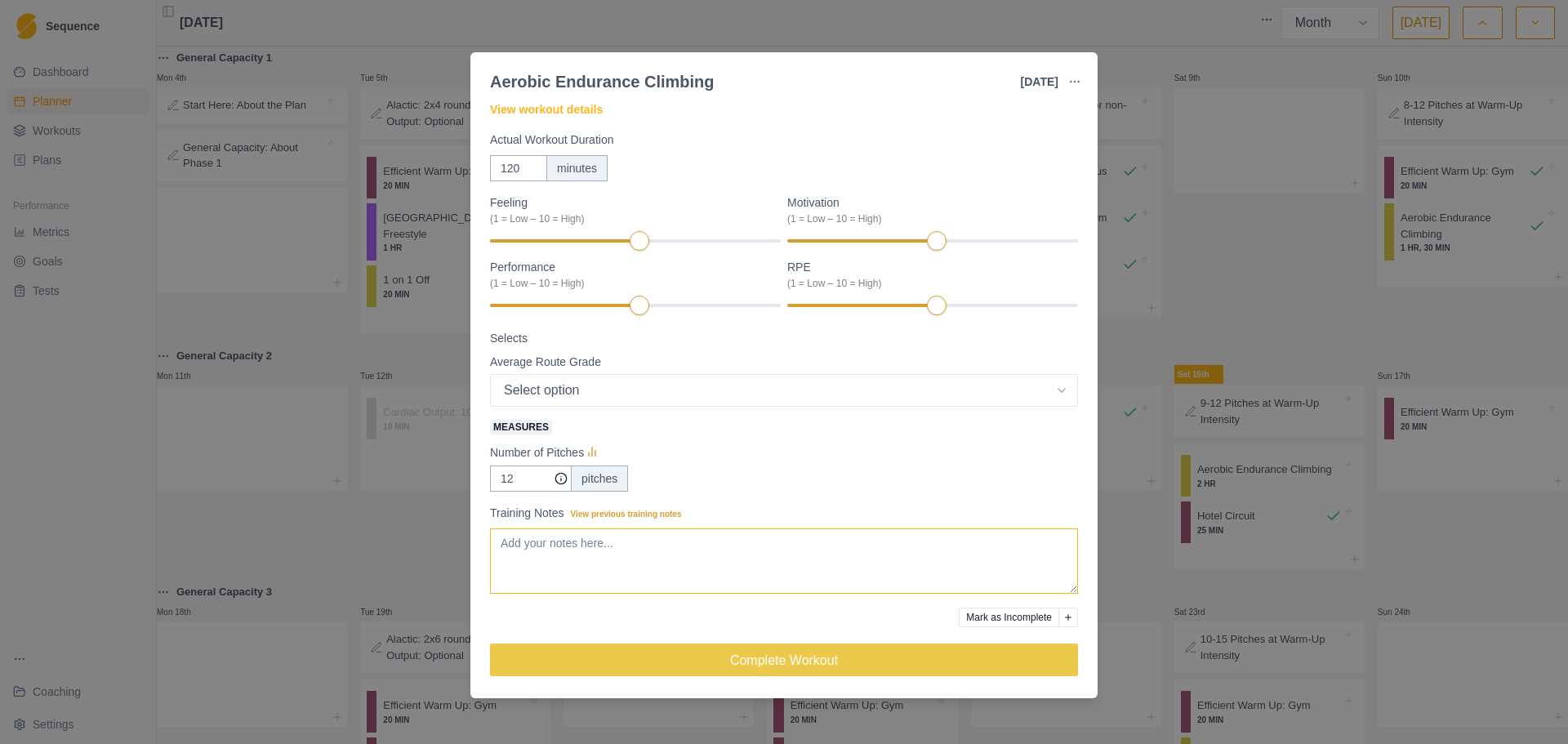
scroll to position [89, 0]
click at [962, 612] on button "Mark as Incomplete" at bounding box center [1009, 617] width 100 height 20
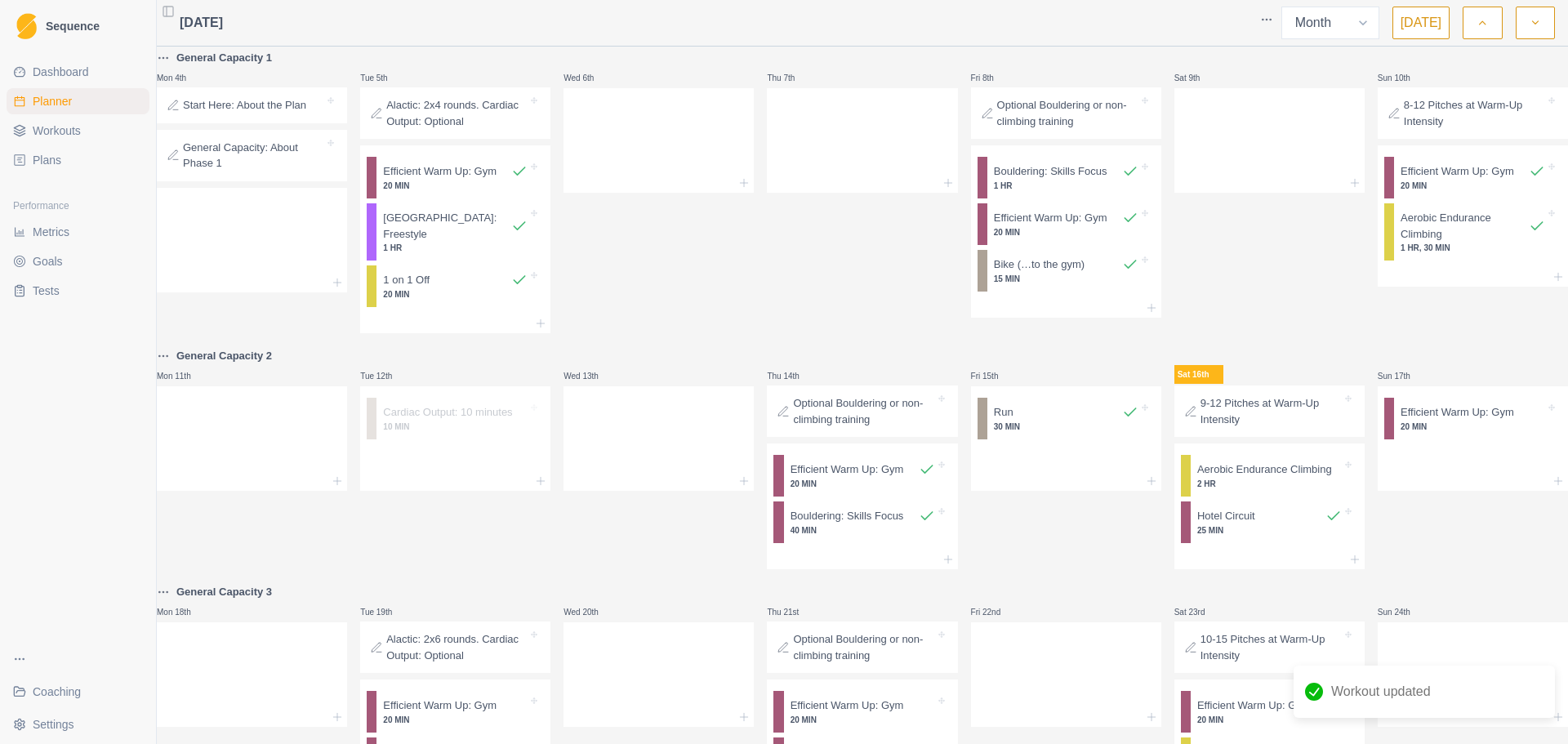
click at [1253, 417] on p "9-12 Pitches at Warm-Up Intensity" at bounding box center [1271, 411] width 141 height 32
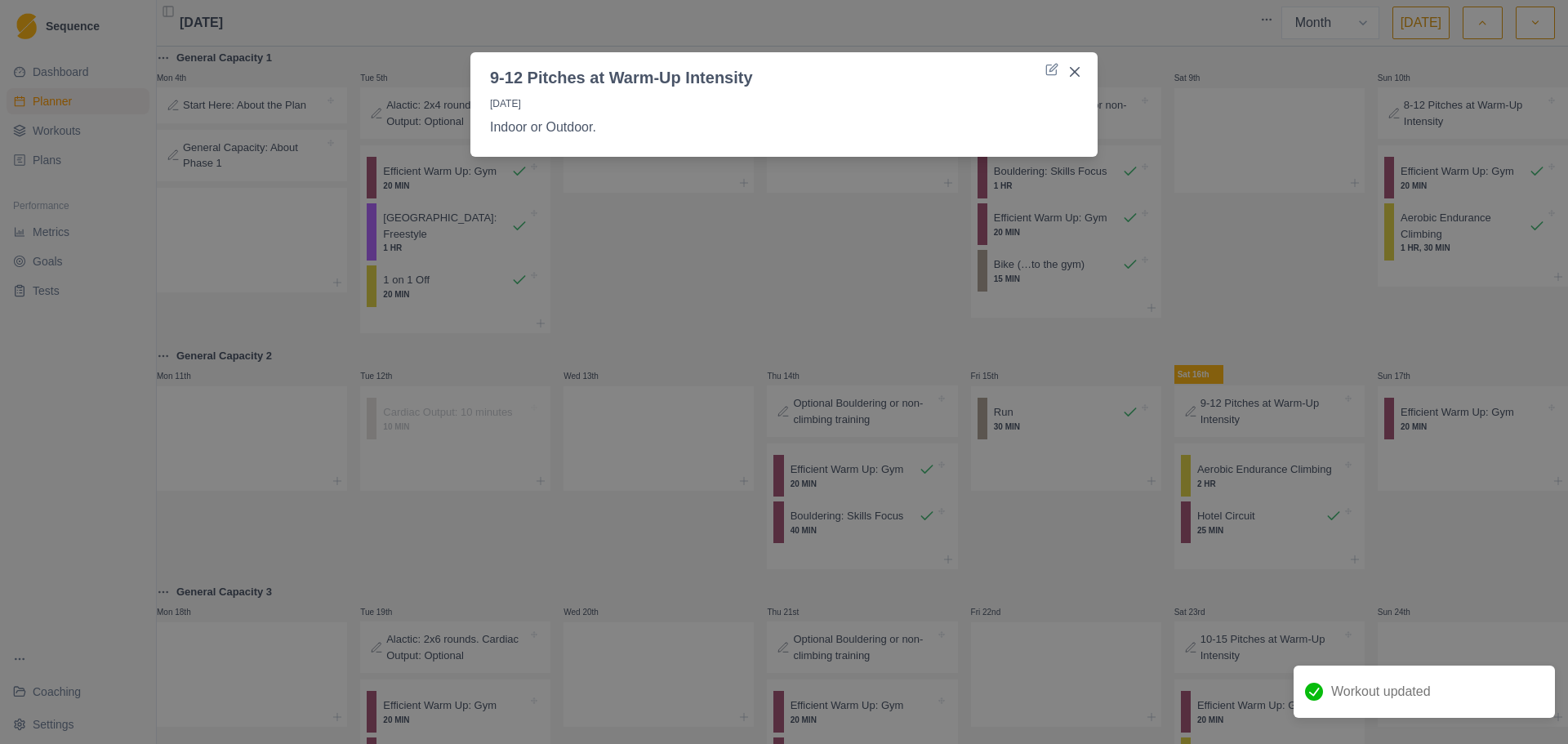
click at [1076, 69] on icon "Close" at bounding box center [1075, 72] width 10 height 10
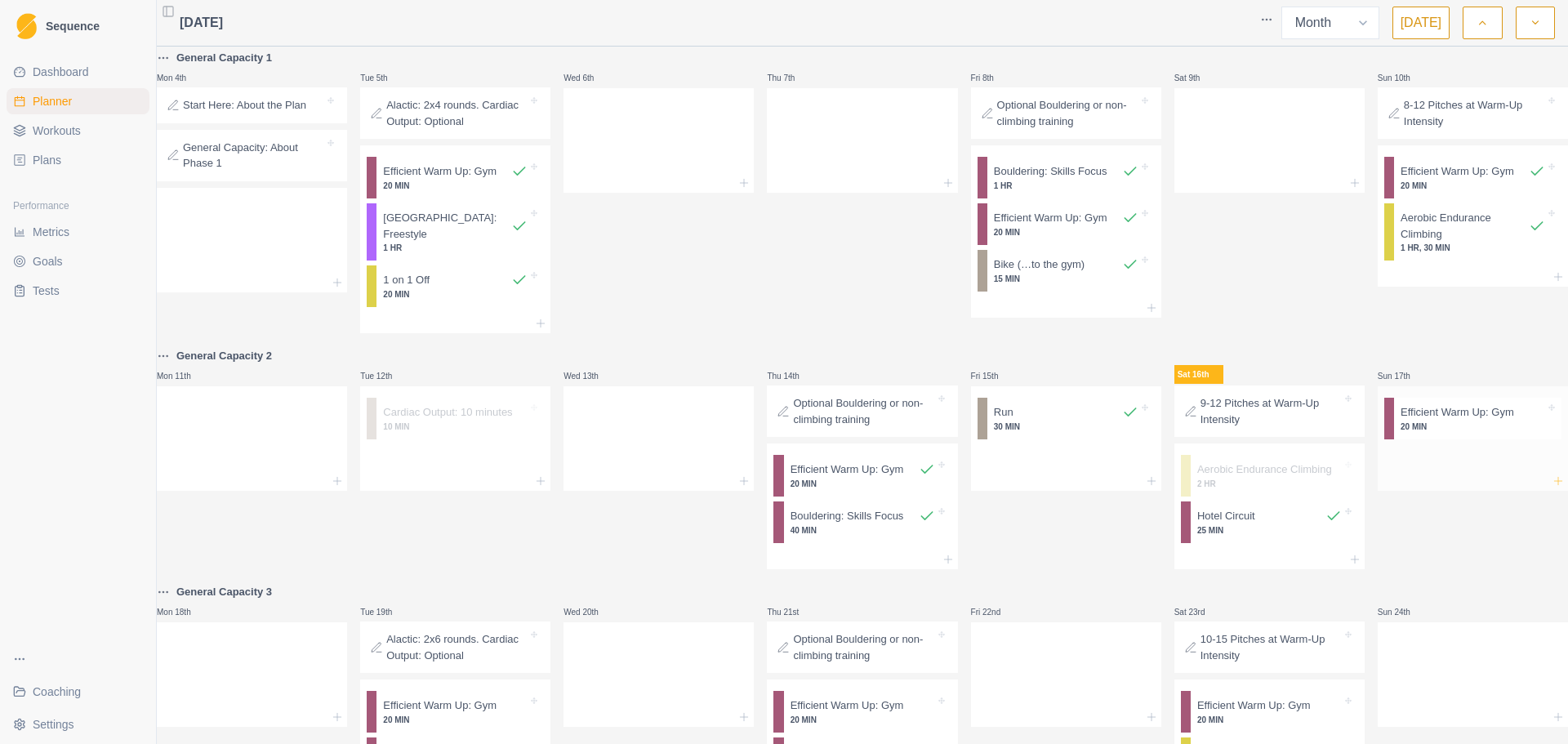
click at [1551, 475] on icon at bounding box center [1557, 481] width 13 height 13
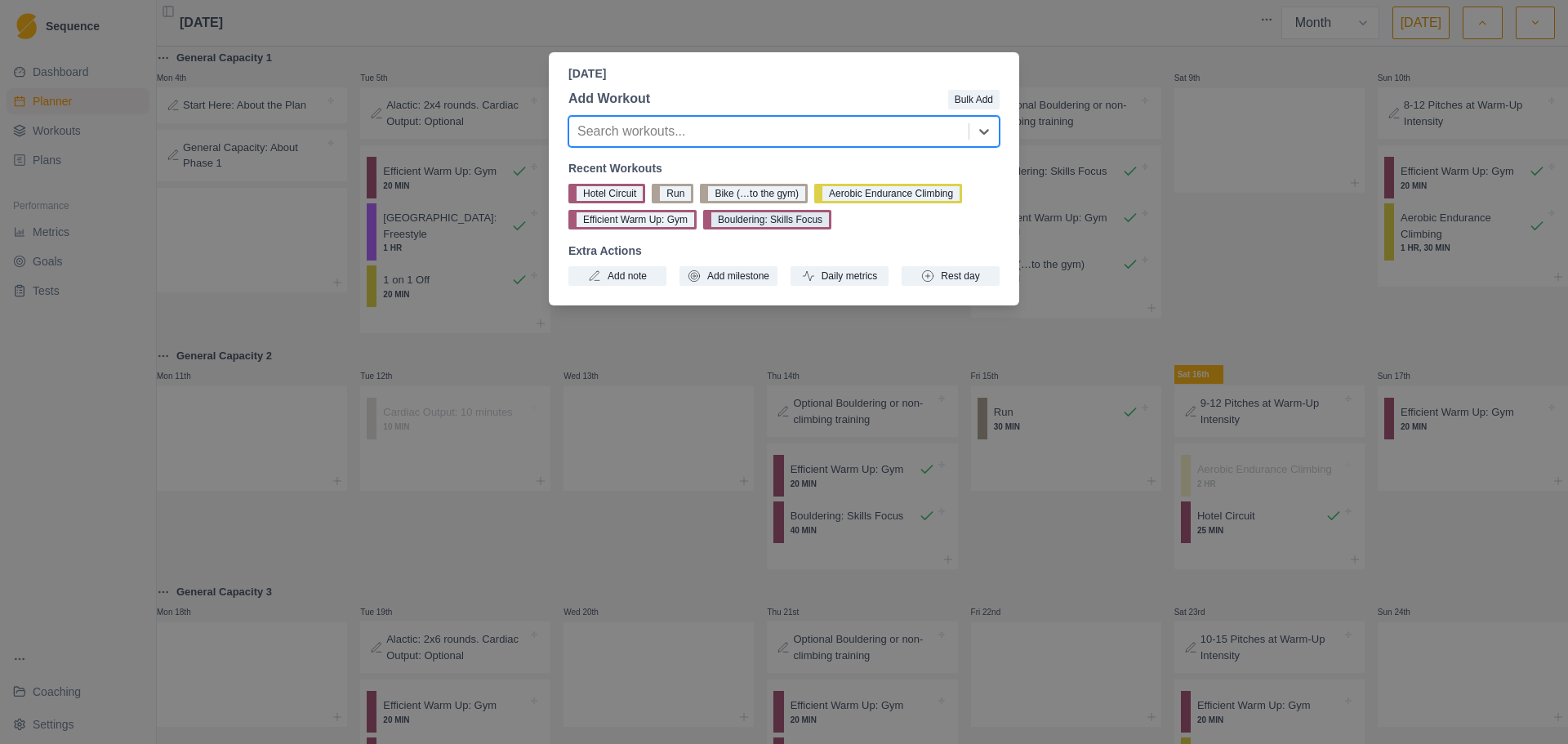
click at [803, 219] on button "Bouldering: Skills Focus" at bounding box center [767, 220] width 128 height 20
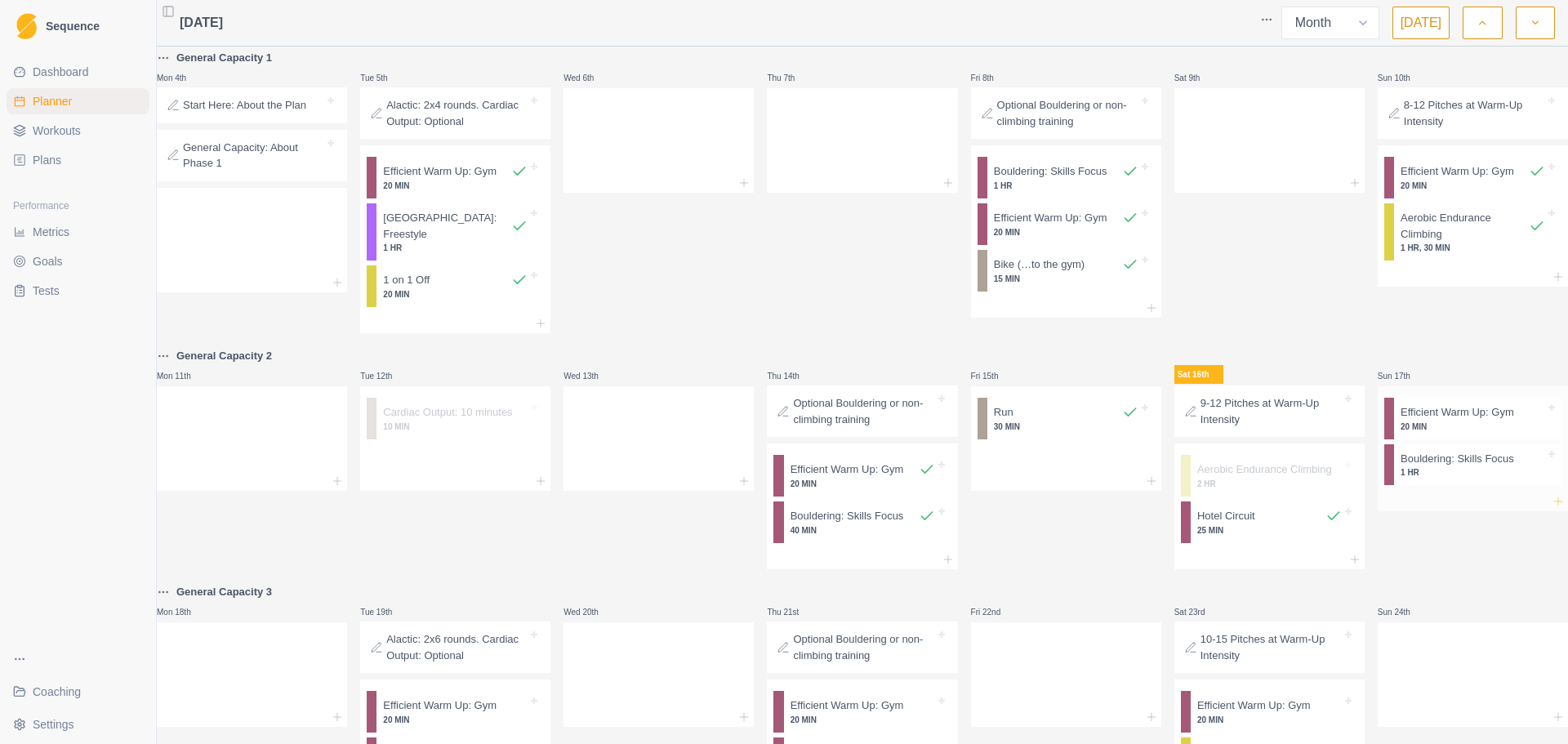
click at [1554, 502] on line at bounding box center [1557, 502] width 7 height 0
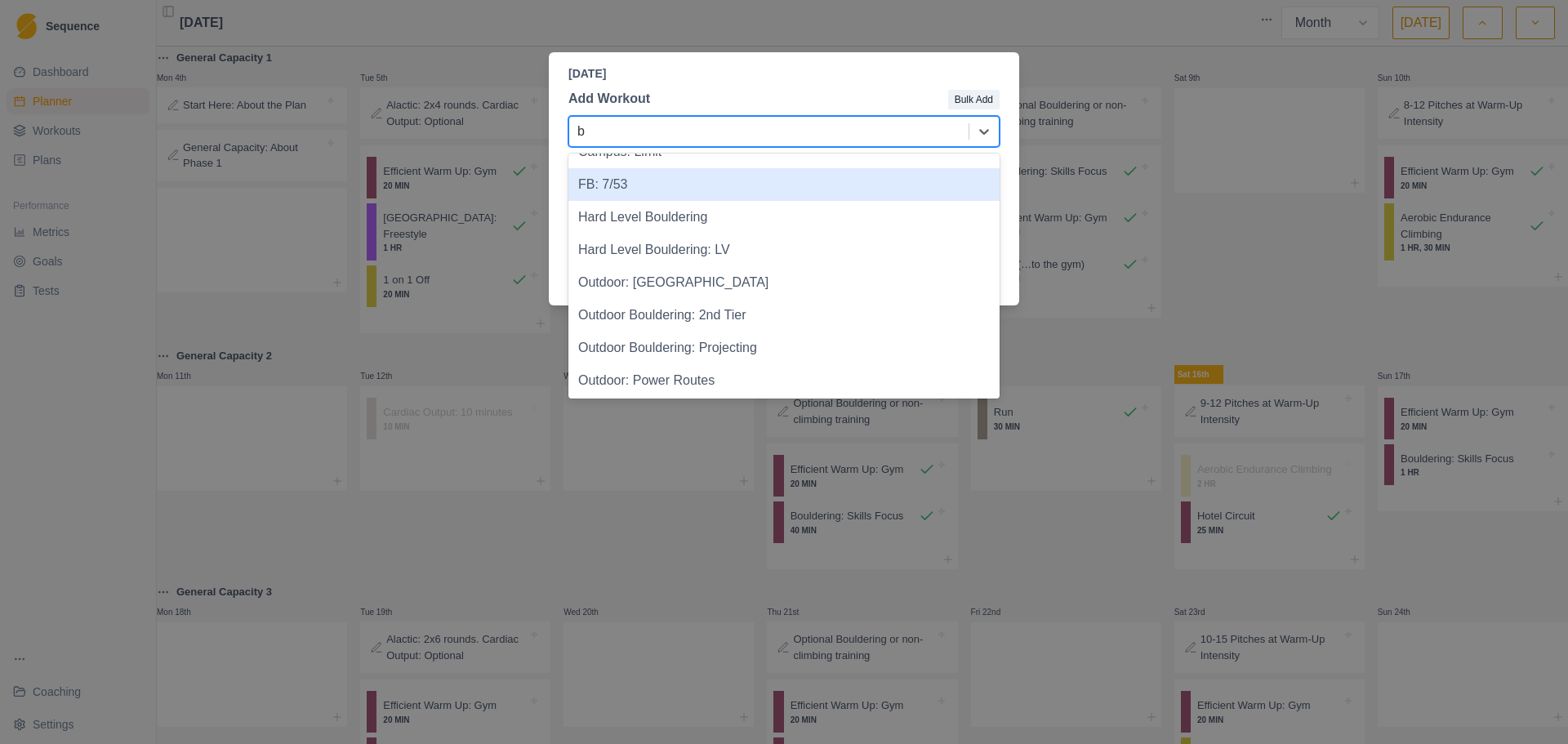
scroll to position [988, 0]
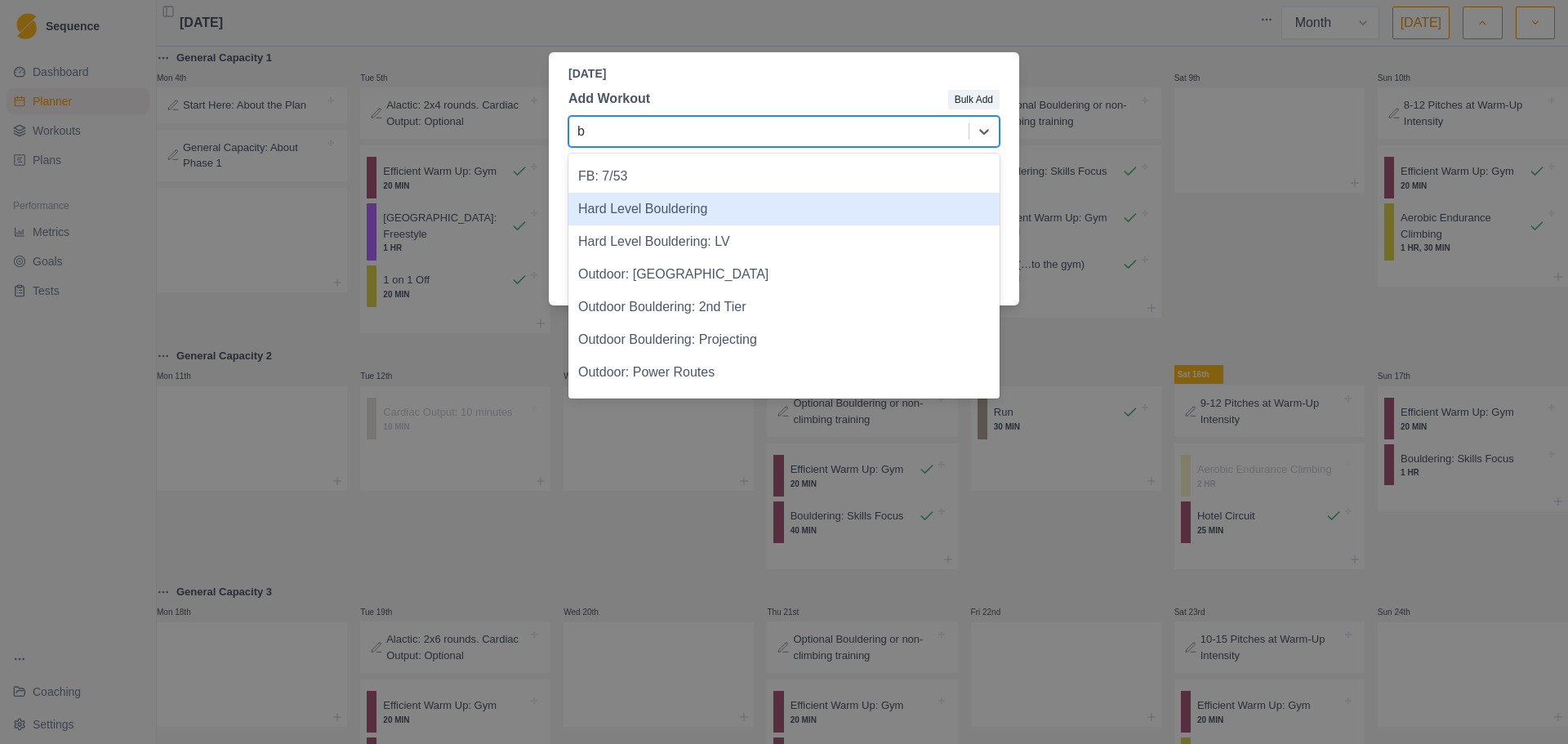
type input "b"
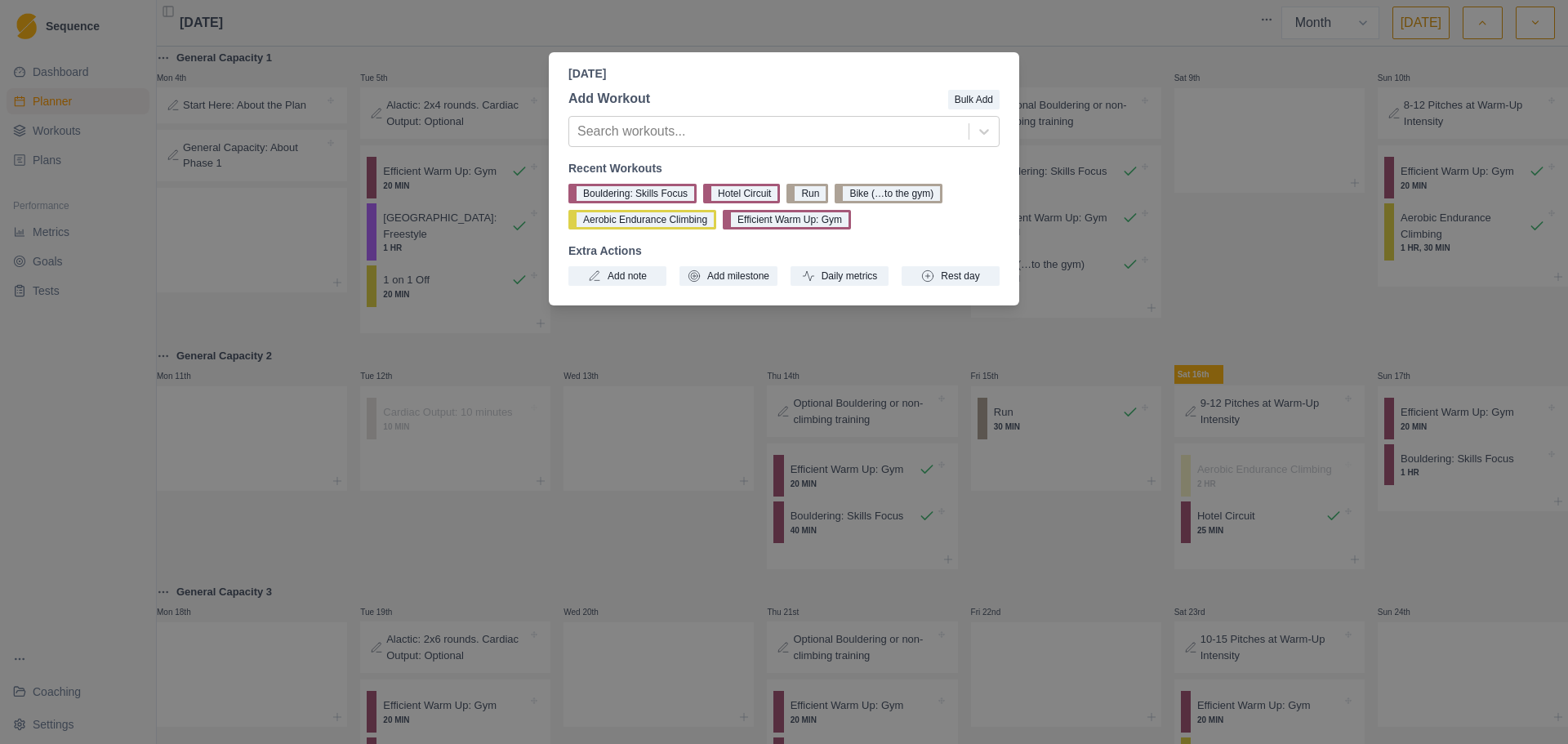
drag, startPoint x: 1313, startPoint y: 328, endPoint x: 1293, endPoint y: 320, distance: 21.5
click at [1304, 325] on div "[DATE] Add Workout Bulk Add Search workouts... Recent Workouts Bouldering: Skil…" at bounding box center [784, 372] width 1568 height 744
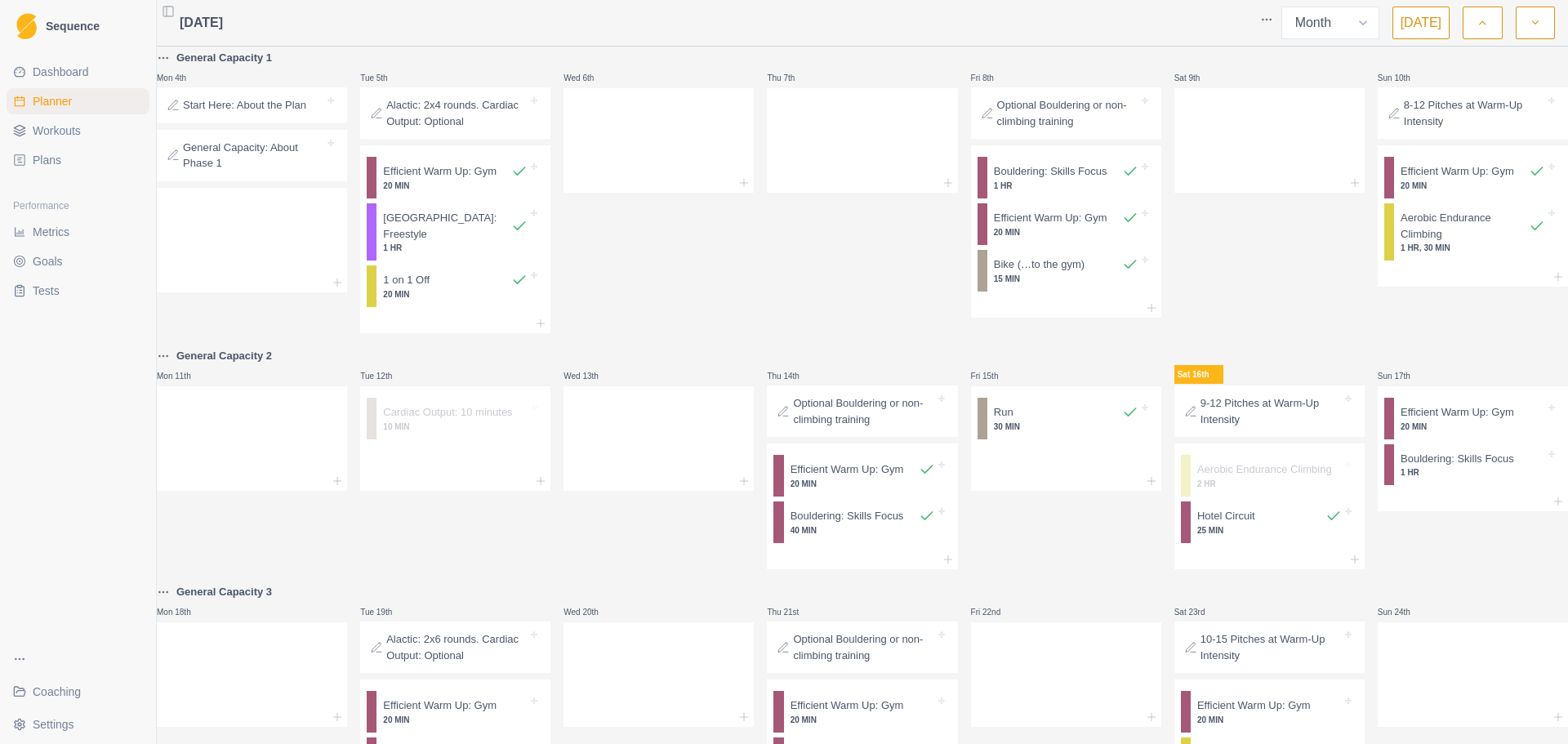
click at [66, 134] on span "Workouts" at bounding box center [56, 130] width 48 height 17
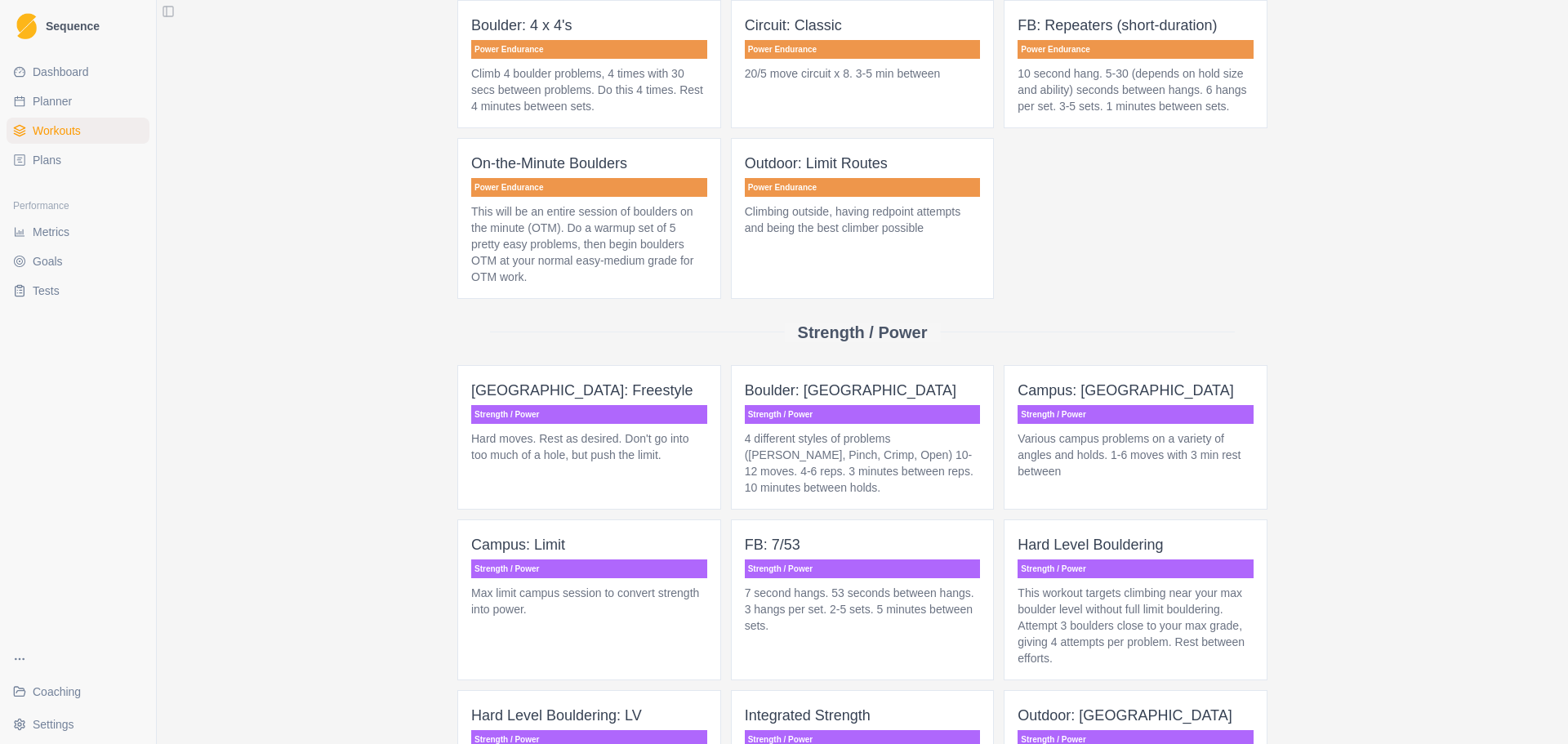
scroll to position [1308, 0]
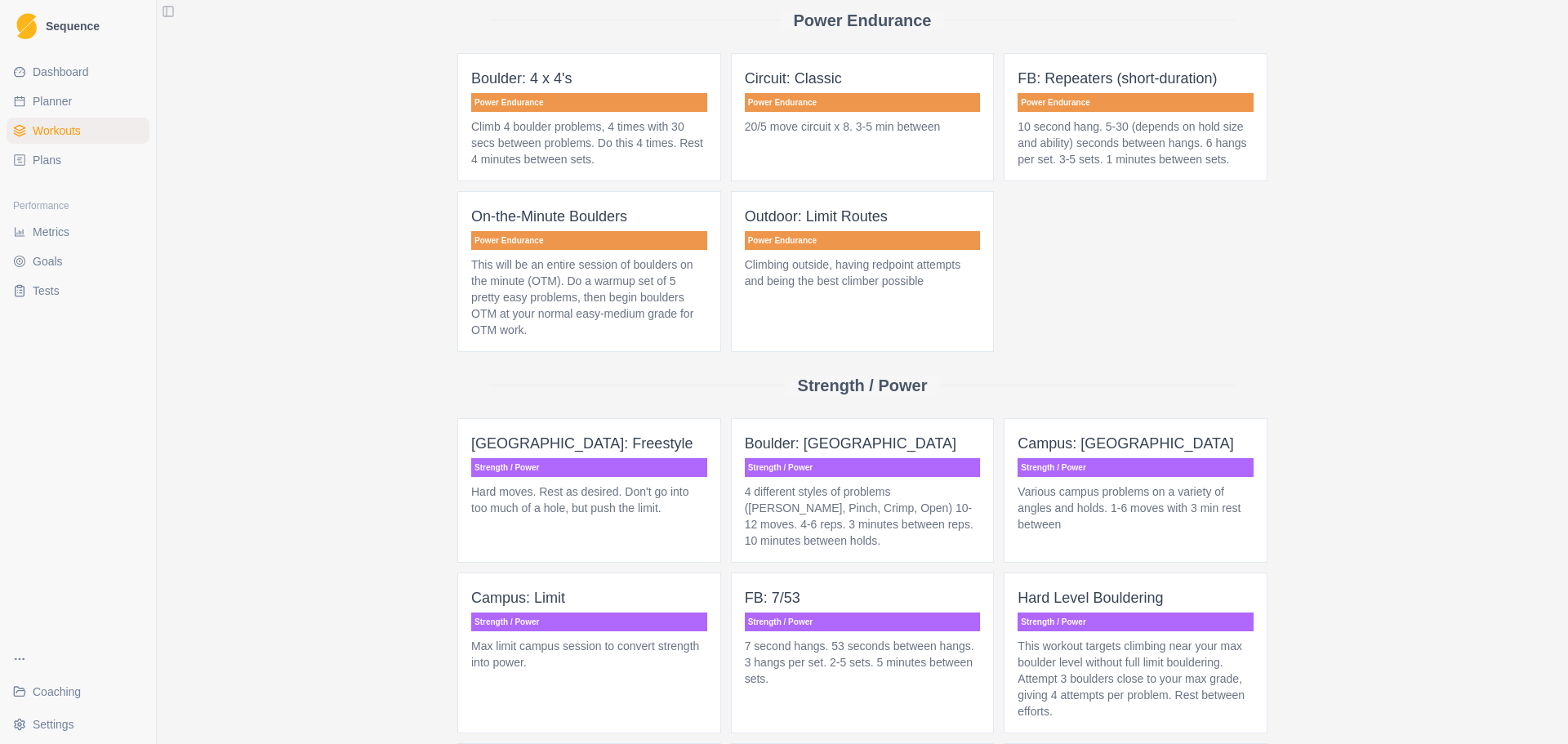
click at [794, 516] on p "4 different styles of problems ([PERSON_NAME], Pinch, Crimp, Open) 10-12 moves.…" at bounding box center [863, 516] width 236 height 65
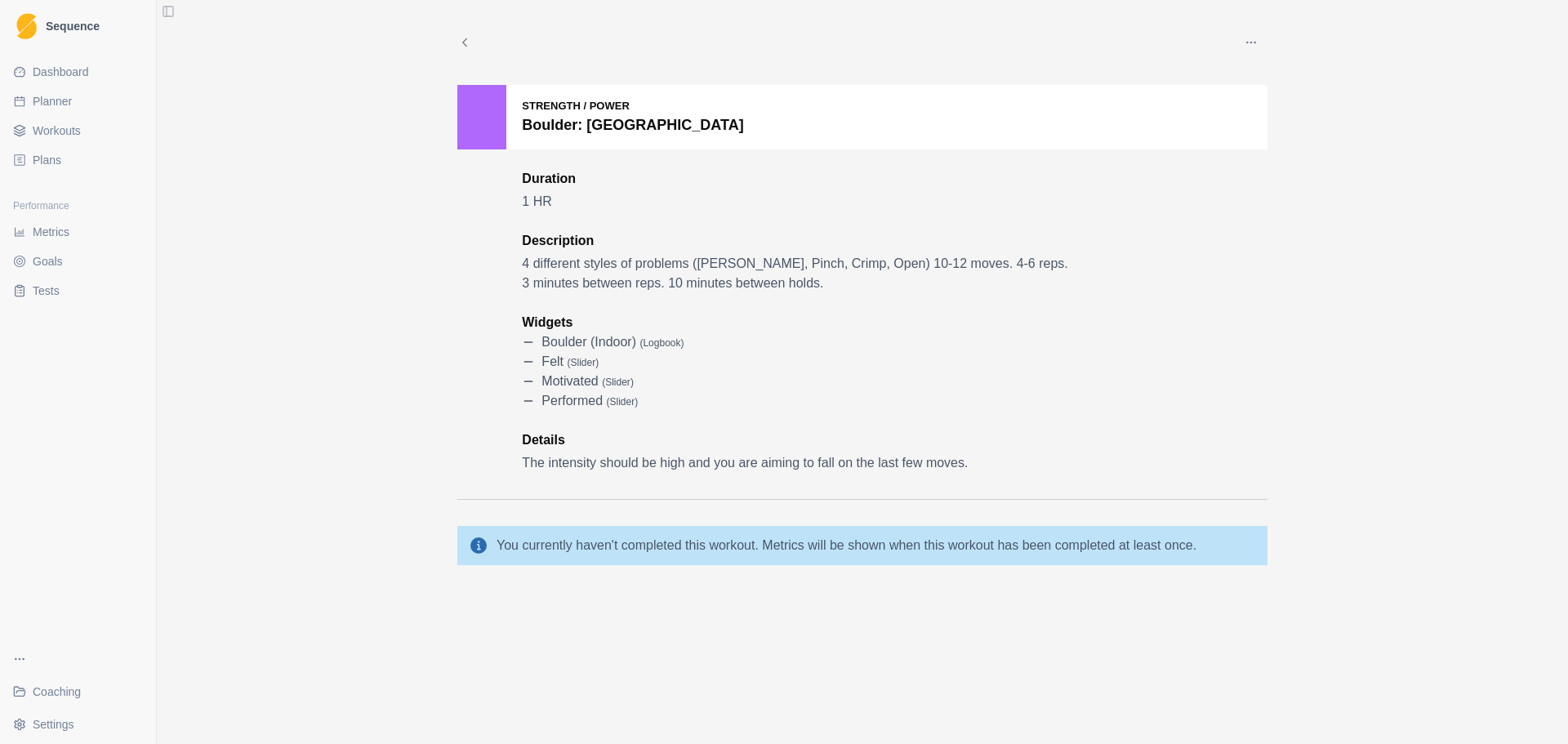
click at [73, 83] on link "Dashboard" at bounding box center [78, 72] width 143 height 27
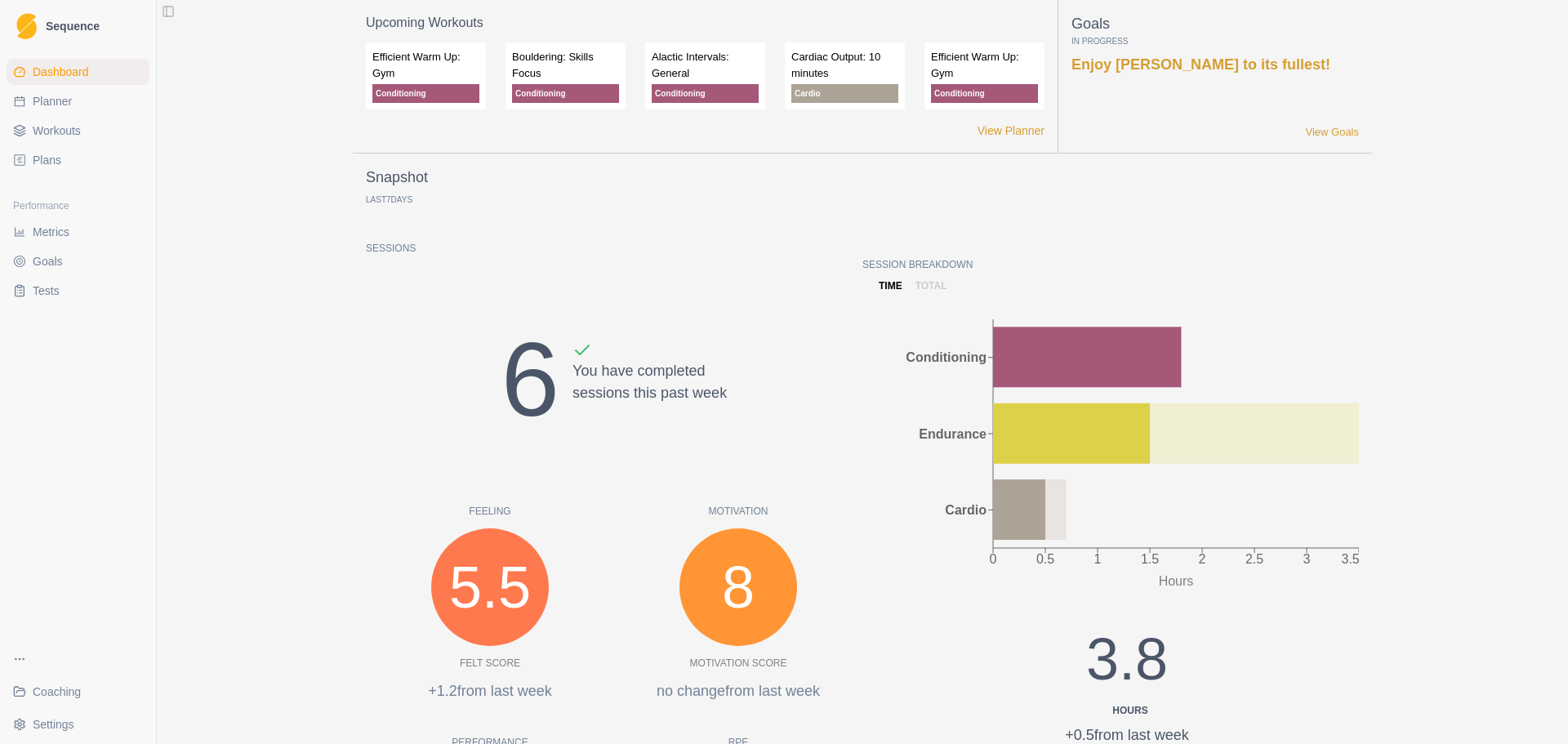
click at [104, 106] on link "Planner" at bounding box center [78, 101] width 143 height 27
select select "month"
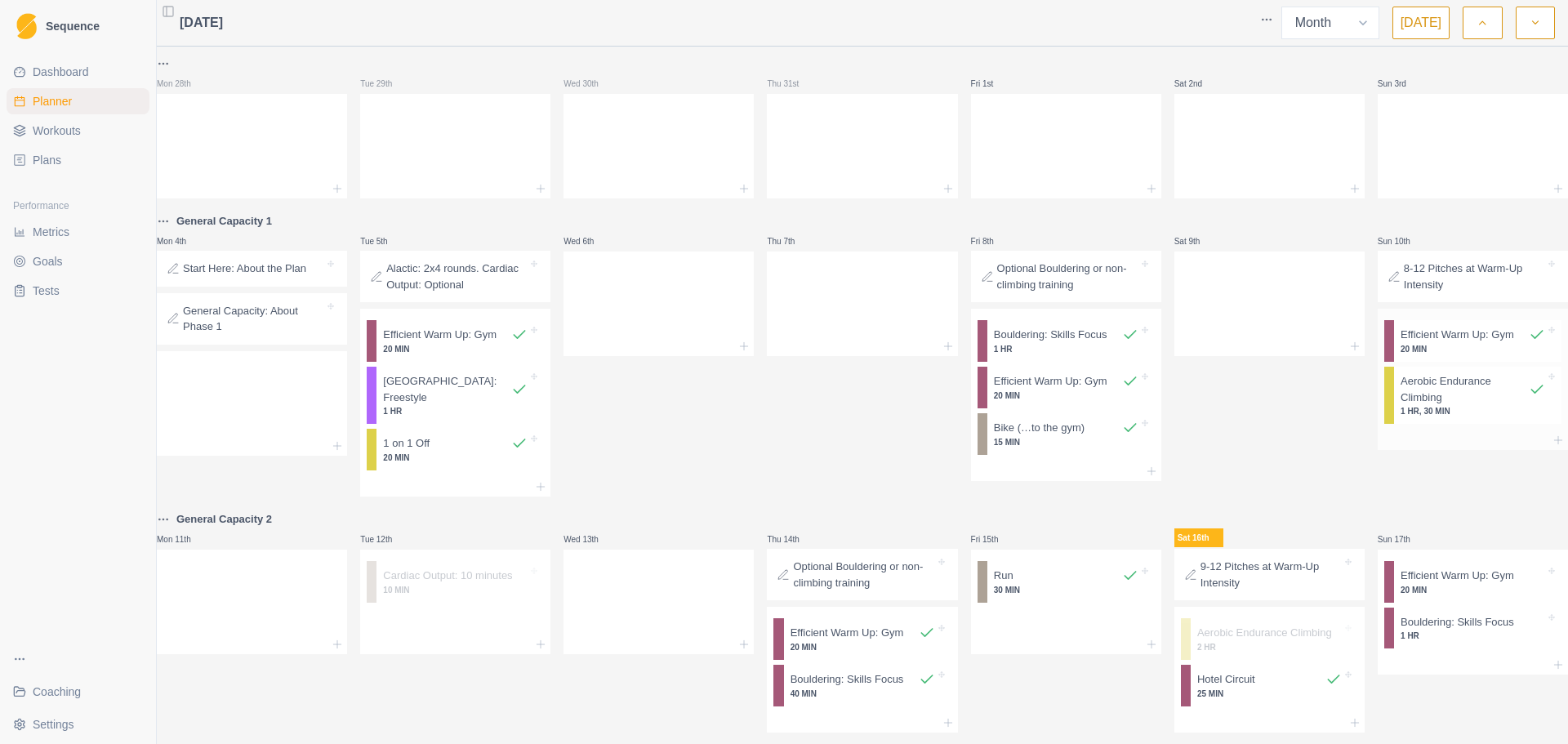
click at [1528, 438] on div at bounding box center [1472, 440] width 190 height 20
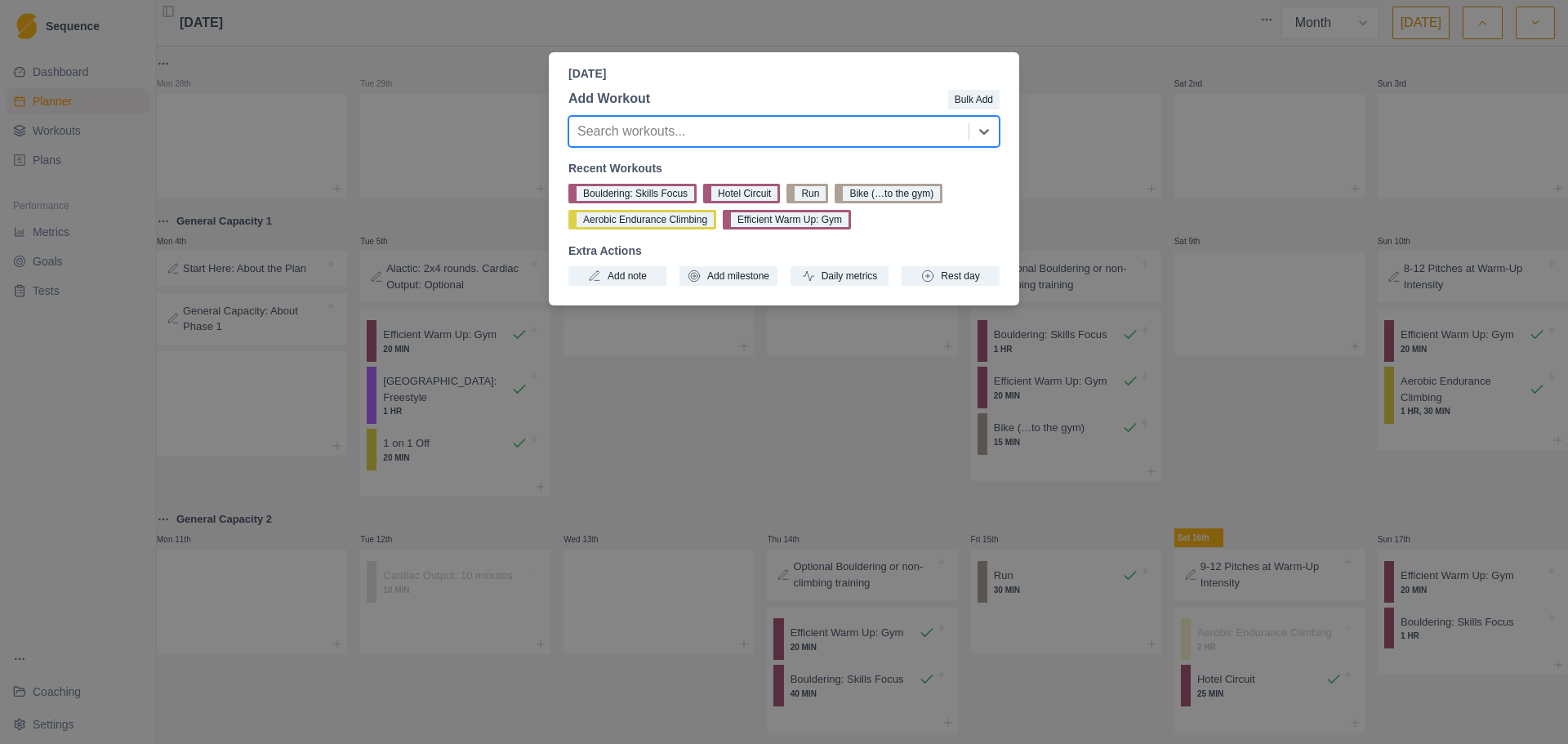
type input "b"
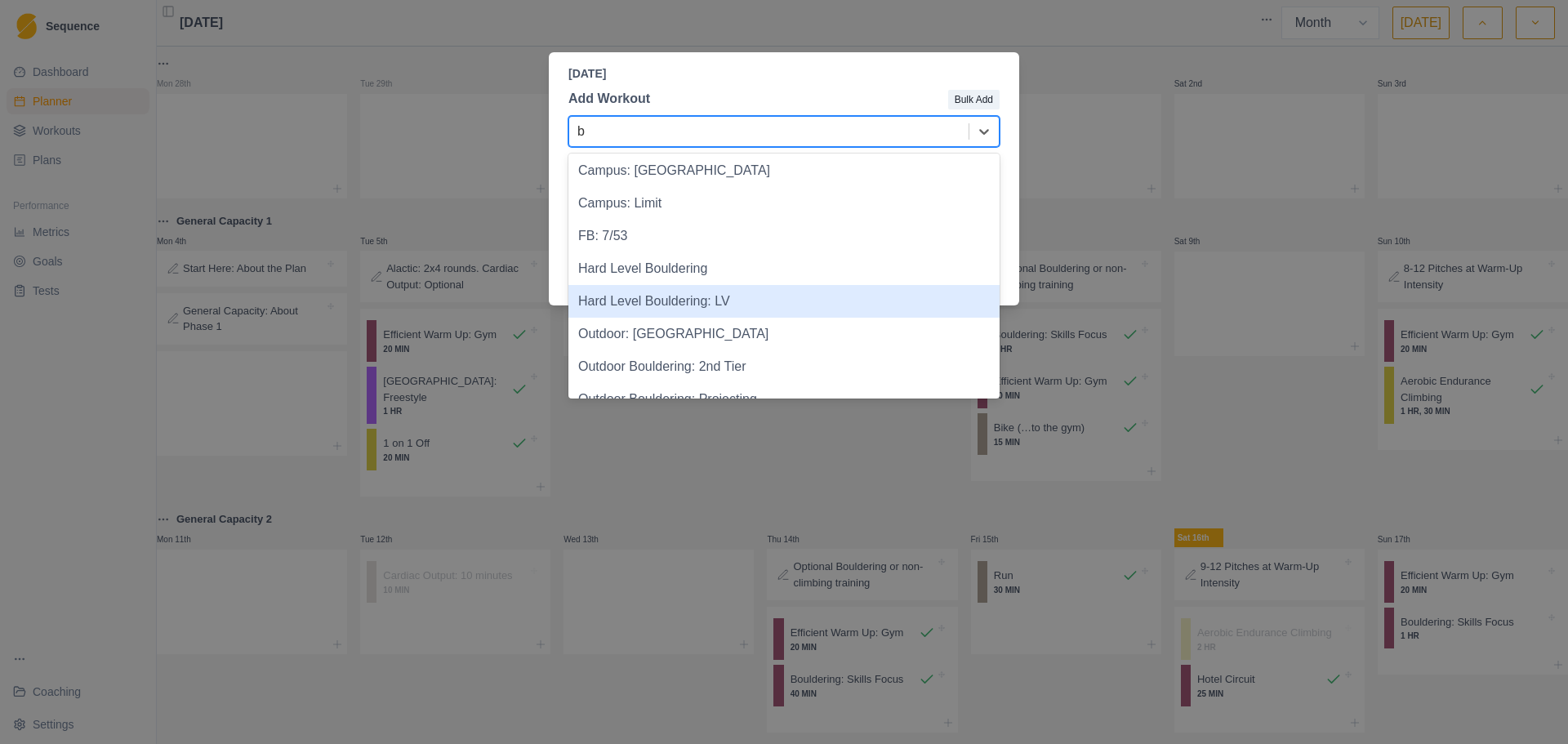
scroll to position [907, 0]
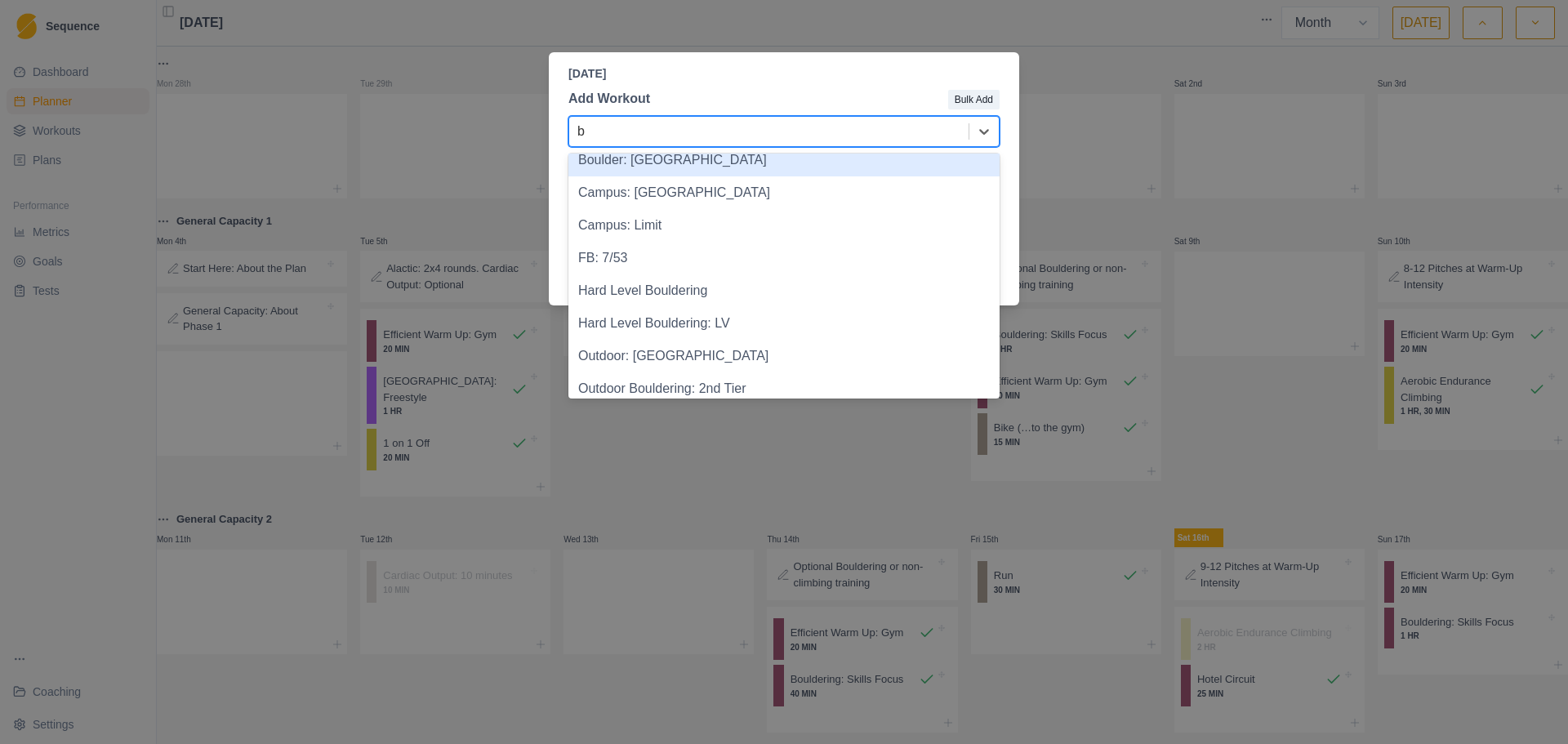
click at [785, 168] on div "Boulder: [GEOGRAPHIC_DATA]" at bounding box center [784, 160] width 431 height 33
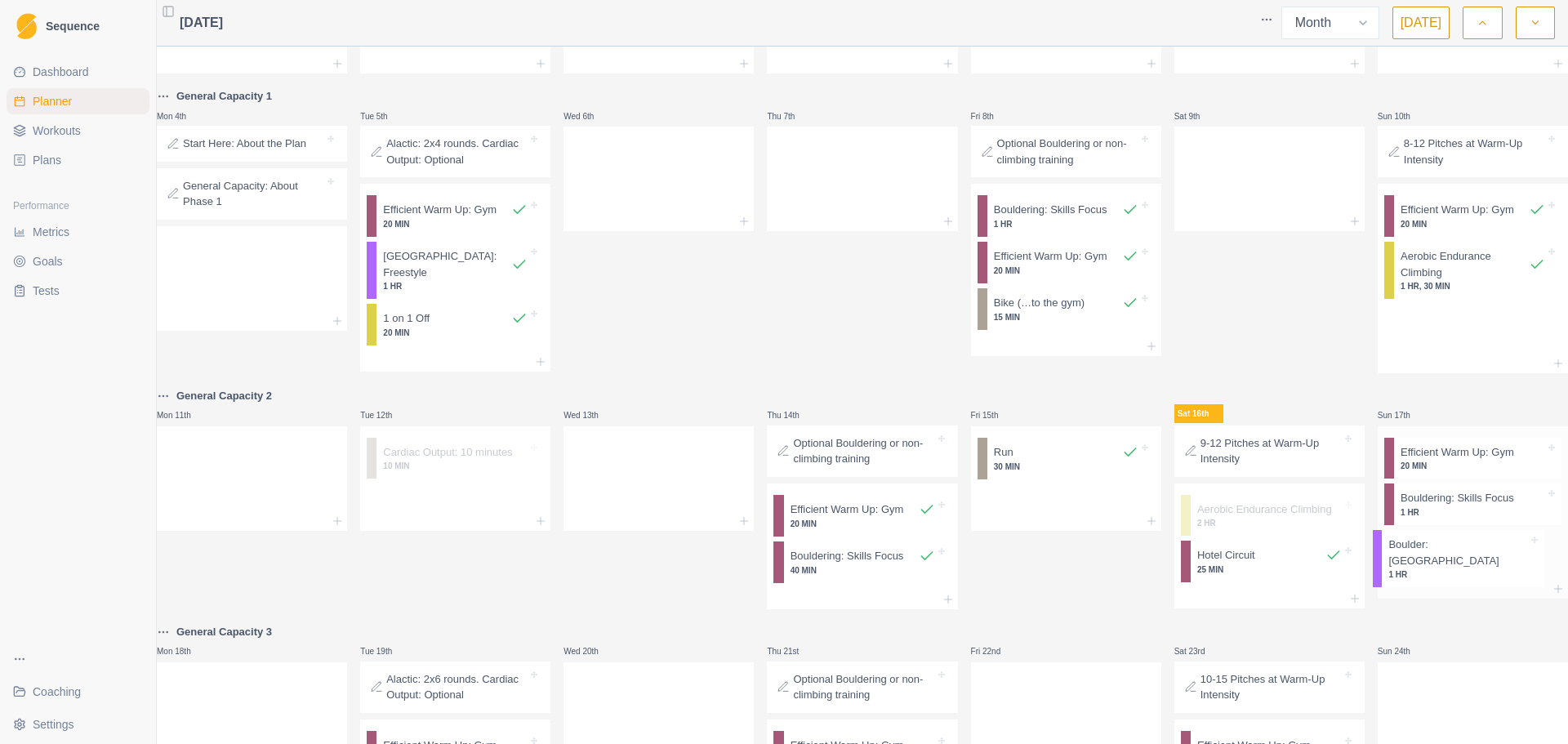
scroll to position [130, 0]
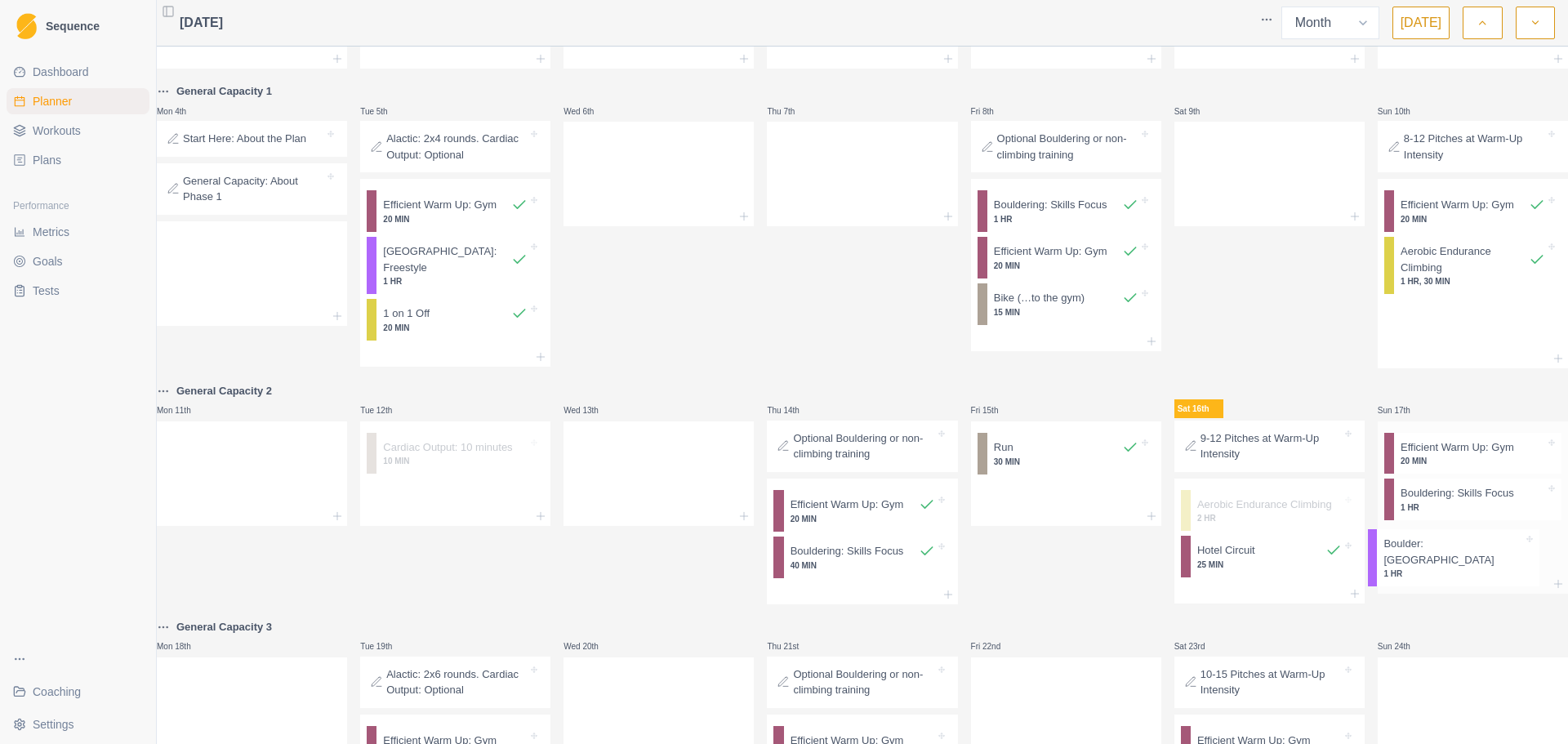
drag, startPoint x: 1472, startPoint y: 457, endPoint x: 1476, endPoint y: 561, distance: 104.1
click at [1476, 561] on div "Mon 28th Tue 29th Wed 30th Thu 31st Fri 1st Sat 2nd Sun 3rd General Capacity 1 …" at bounding box center [862, 546] width 1411 height 1244
drag, startPoint x: 1435, startPoint y: 543, endPoint x: 1431, endPoint y: 498, distance: 45.2
click at [1431, 498] on div "Efficient Warm Up: Gym 20 MIN Bouldering: Skills Focus 1 HR Boulder: [GEOGRAPHI…" at bounding box center [1472, 497] width 190 height 154
click at [1439, 559] on div "Bouldering: Skills Focus 1 HR" at bounding box center [1477, 561] width 167 height 41
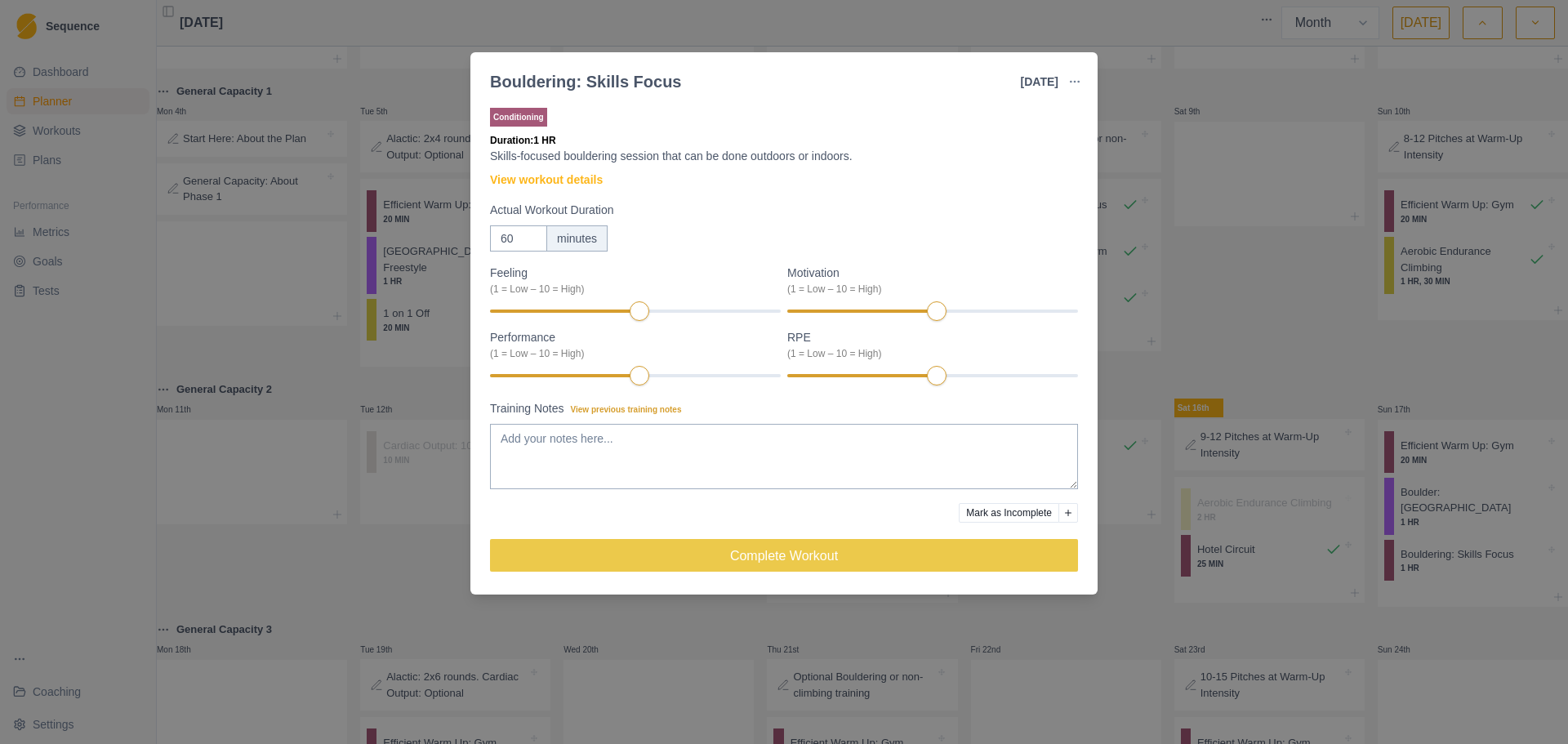
click at [1429, 613] on div "Bouldering: Skills Focus [DATE] Link To Goal View Workout Metrics Edit Original…" at bounding box center [784, 372] width 1568 height 744
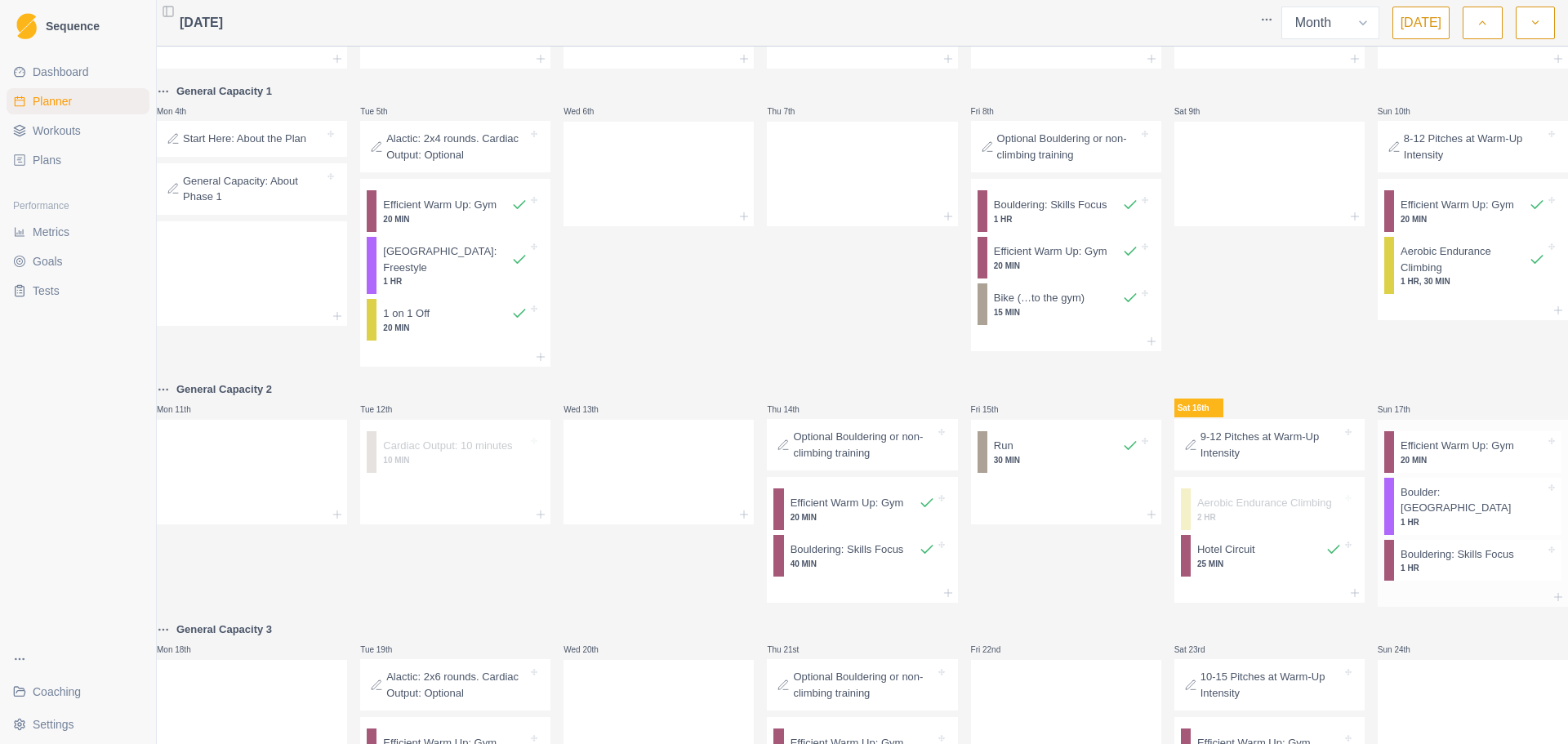
click at [1427, 516] on p "1 HR" at bounding box center [1472, 522] width 145 height 12
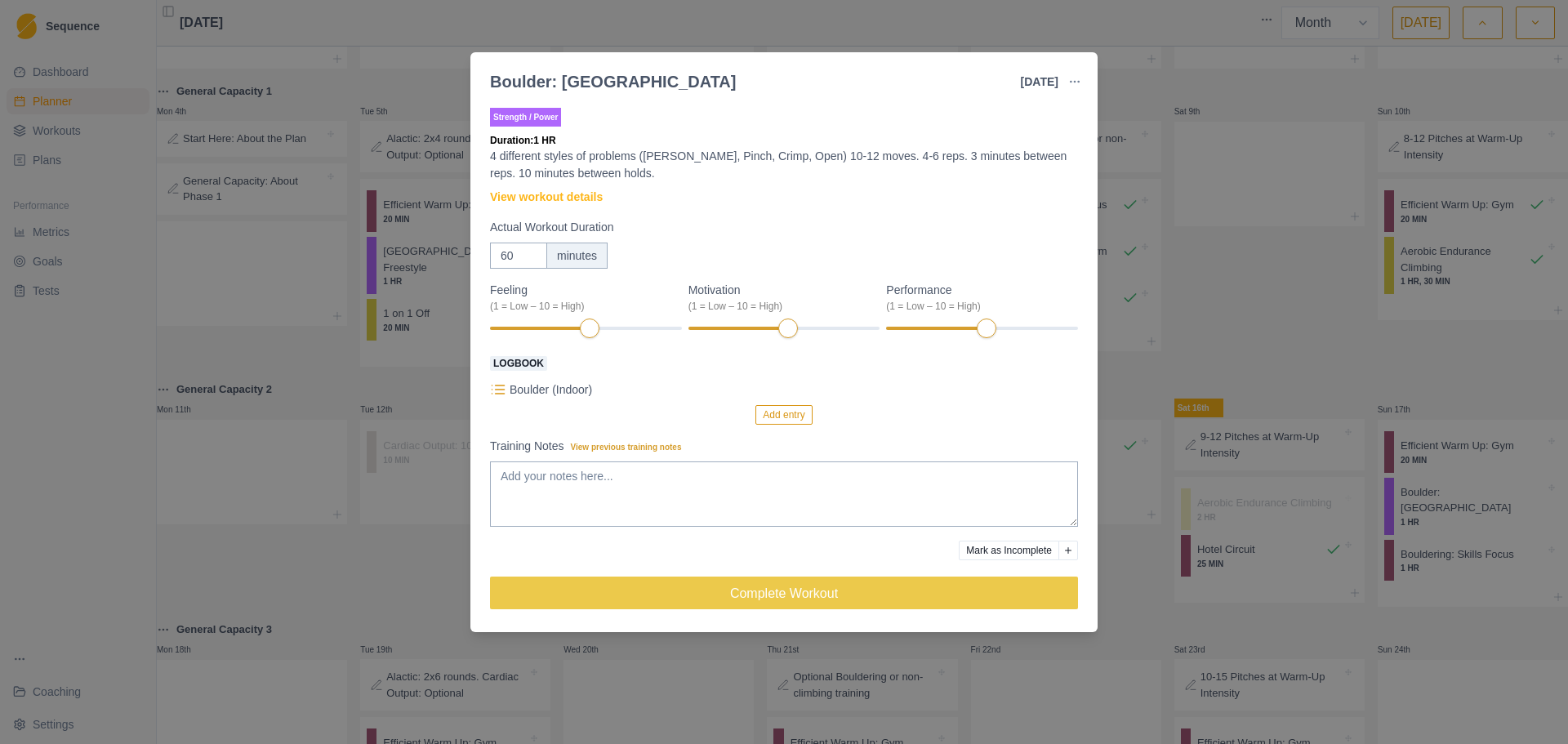
click at [556, 394] on p "Boulder (Indoor)" at bounding box center [551, 389] width 83 height 17
click at [1412, 610] on div "Boulder: Muscle Building [DATE] Link To Goal View Workout Metrics Edit Original…" at bounding box center [784, 372] width 1568 height 744
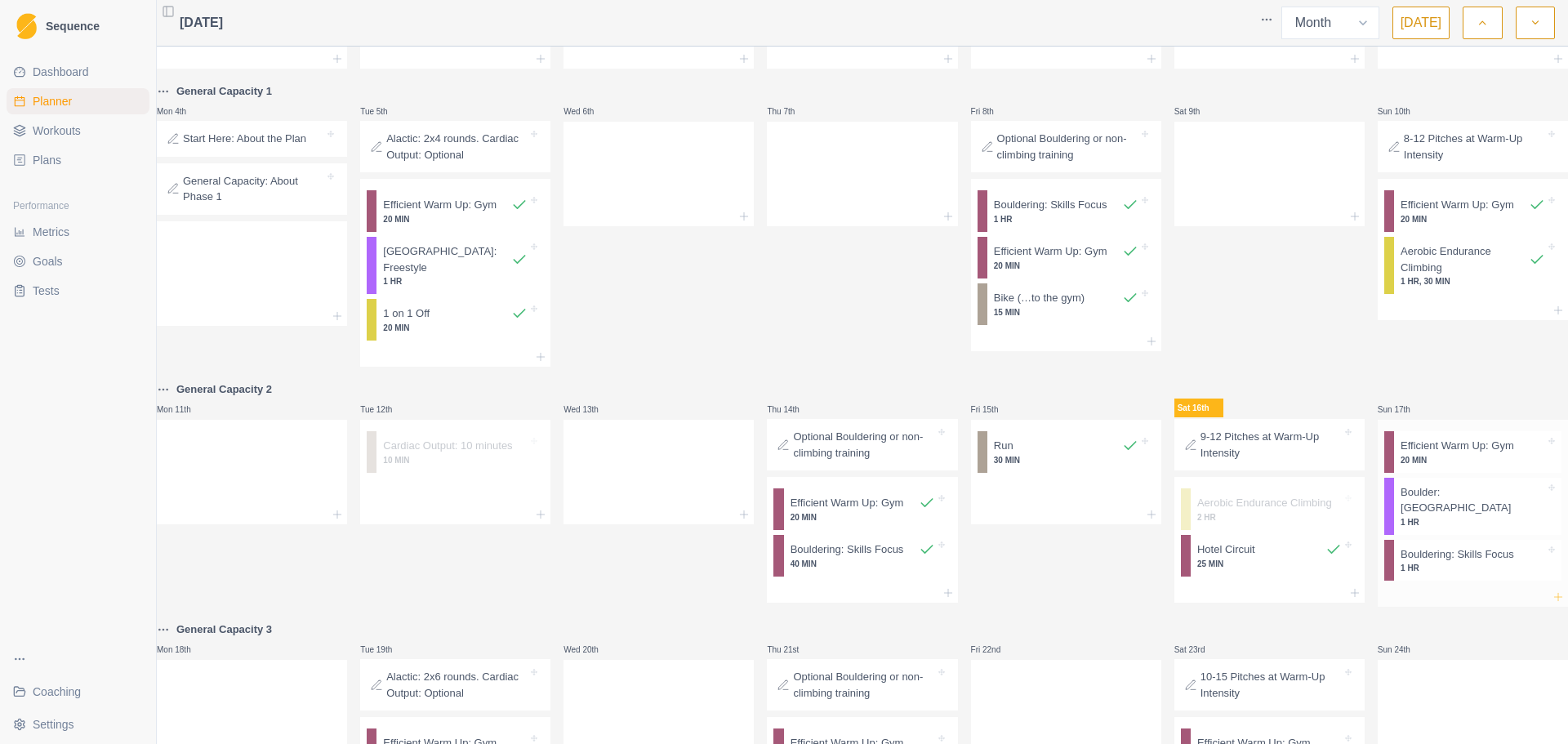
click at [1551, 591] on icon at bounding box center [1557, 597] width 13 height 13
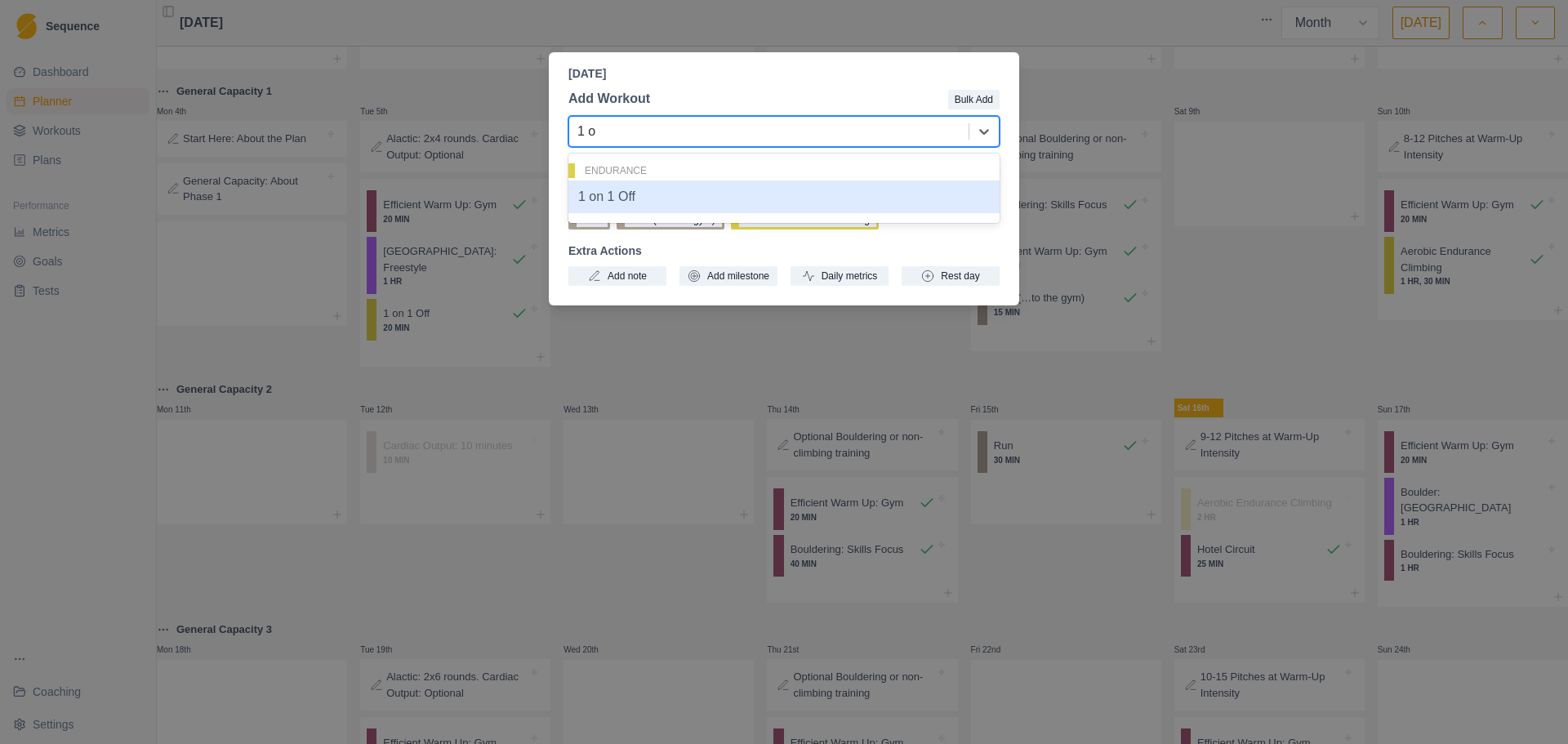
type input "1 on"
click at [690, 194] on div "1 on 1 Off" at bounding box center [784, 196] width 431 height 33
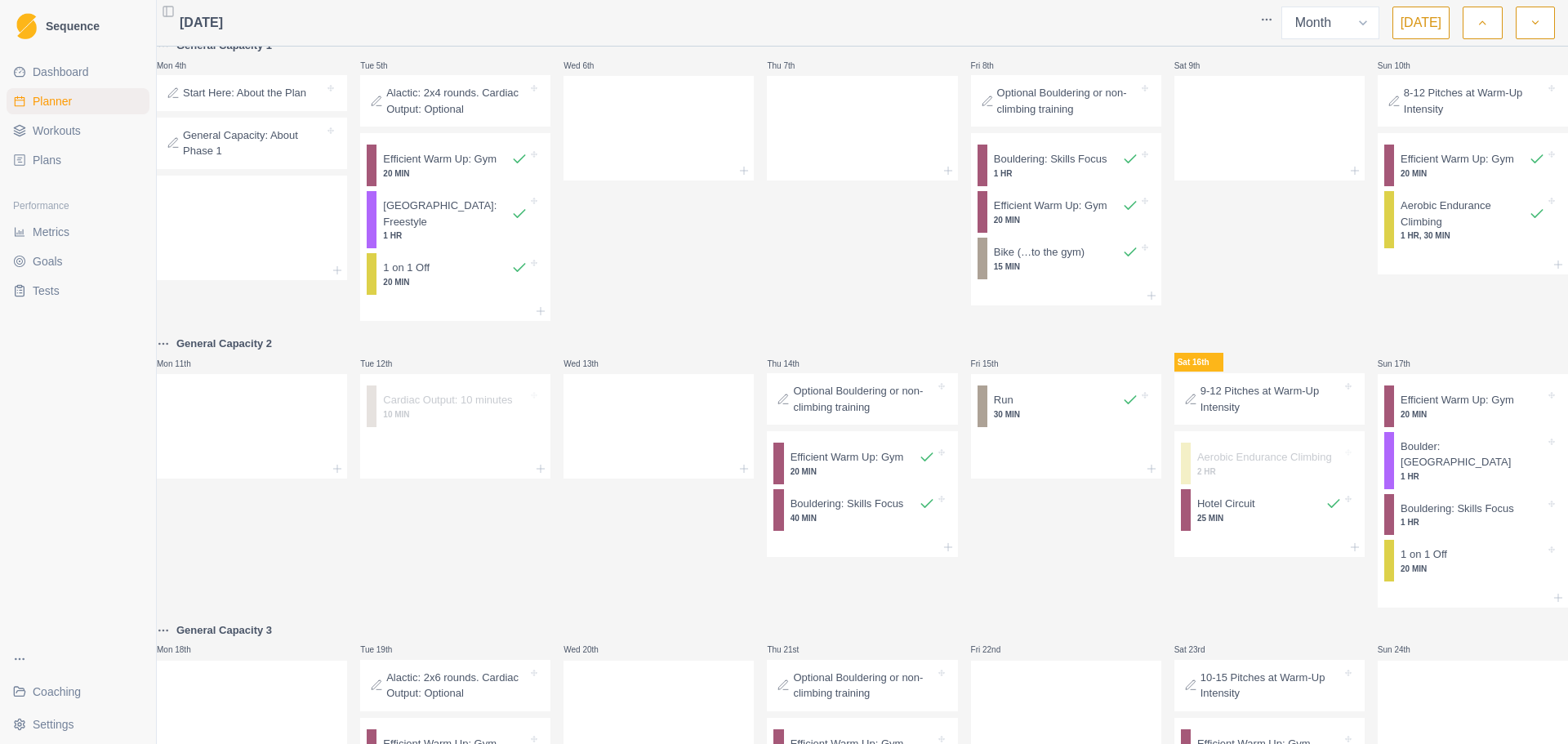
scroll to position [212, 0]
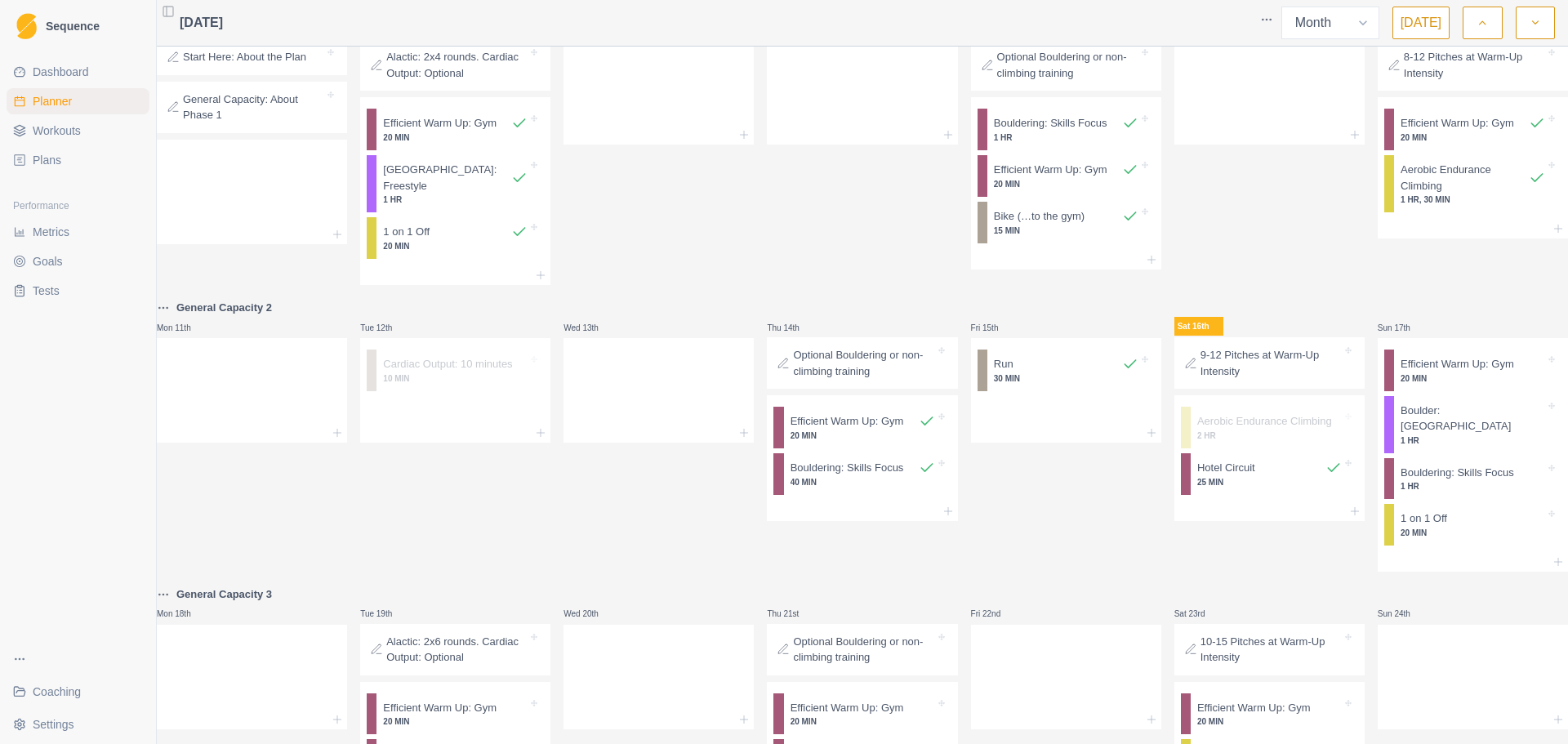
click at [1054, 555] on div "Mon 28th Tue 29th Wed 30th Thu 31st Fri 1st Sat 2nd Sun 3rd General Capacity 1 …" at bounding box center [862, 489] width 1411 height 1293
click at [66, 75] on span "Dashboard" at bounding box center [60, 72] width 56 height 17
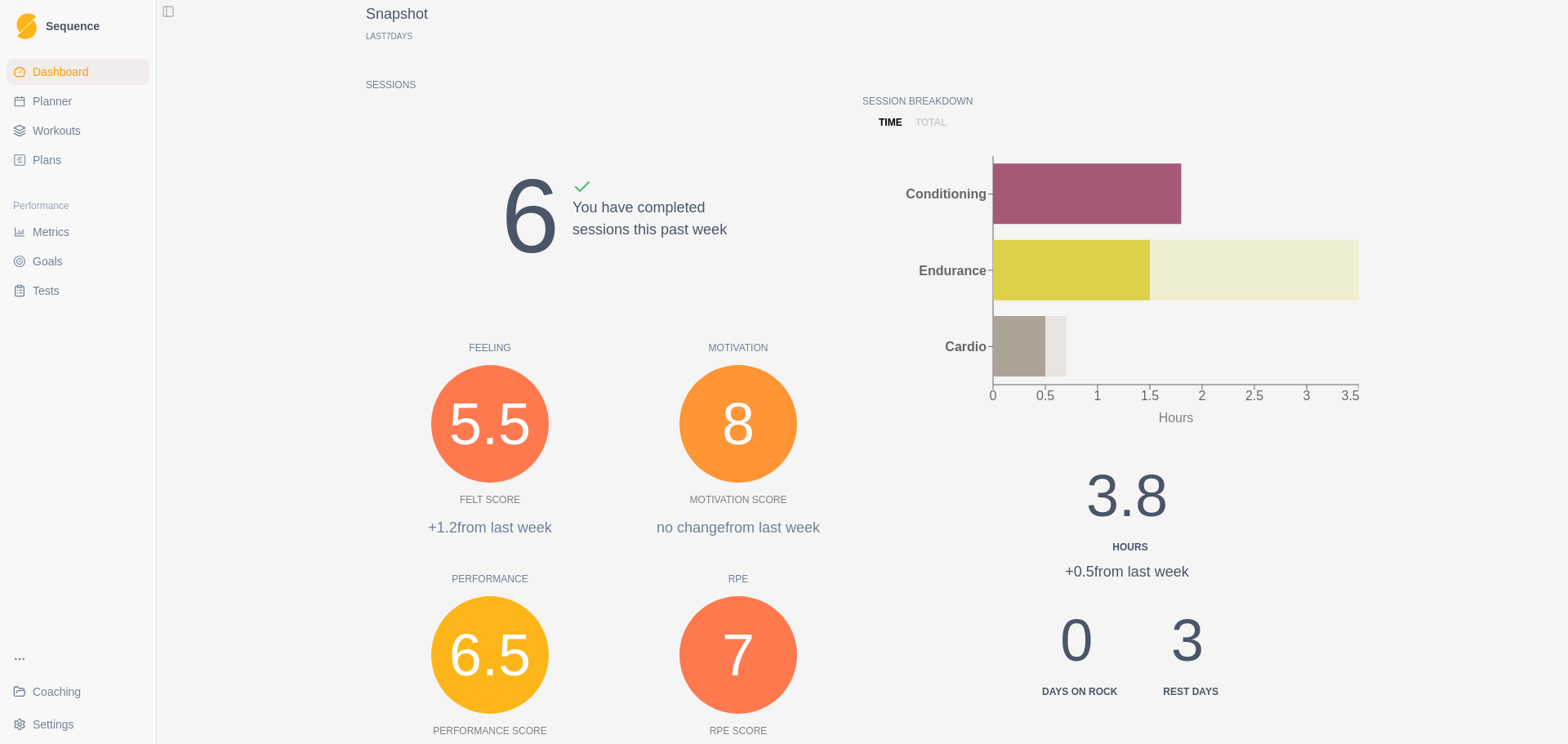
scroll to position [245, 0]
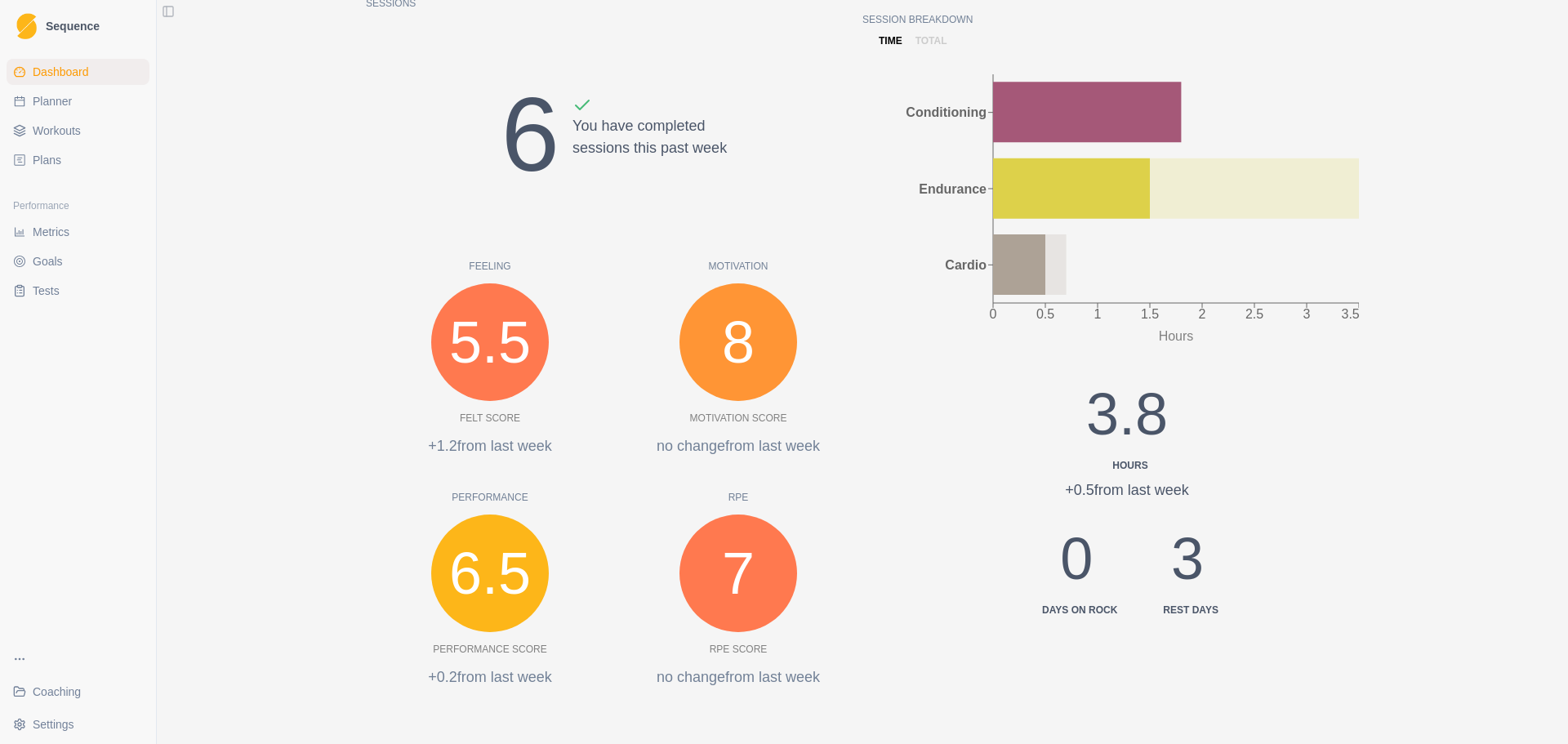
click at [98, 287] on link "Tests" at bounding box center [78, 291] width 143 height 27
